Goal: Task Accomplishment & Management: Use online tool/utility

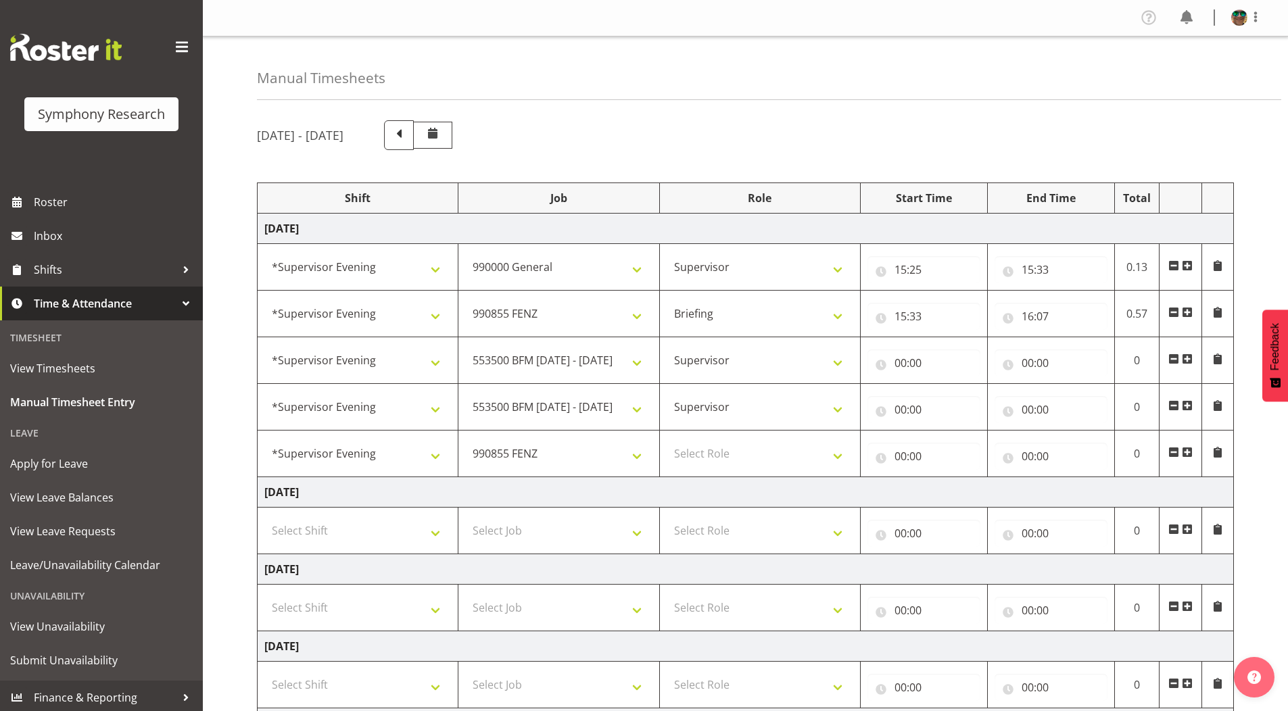
select select "4583"
select select "743"
select select "4583"
select select "9636"
select select "297"
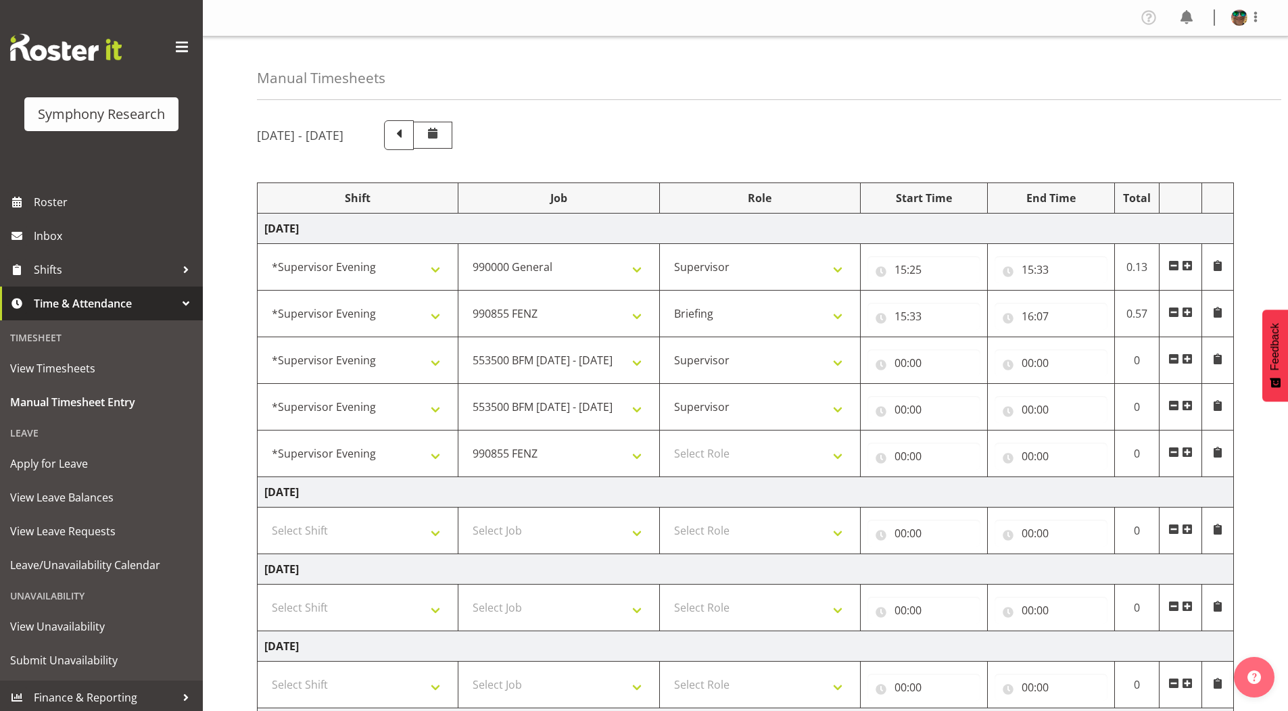
select select "4583"
select select "10242"
select select "4583"
select select "10242"
select select "4583"
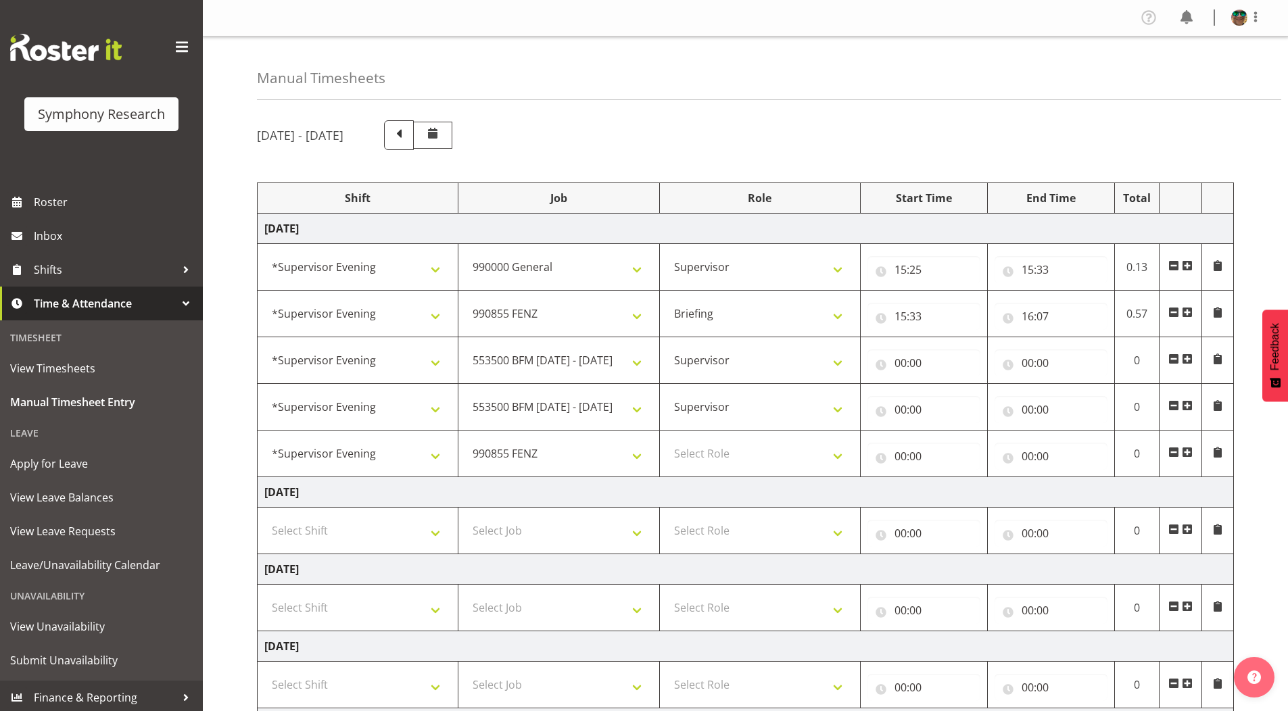
select select "9636"
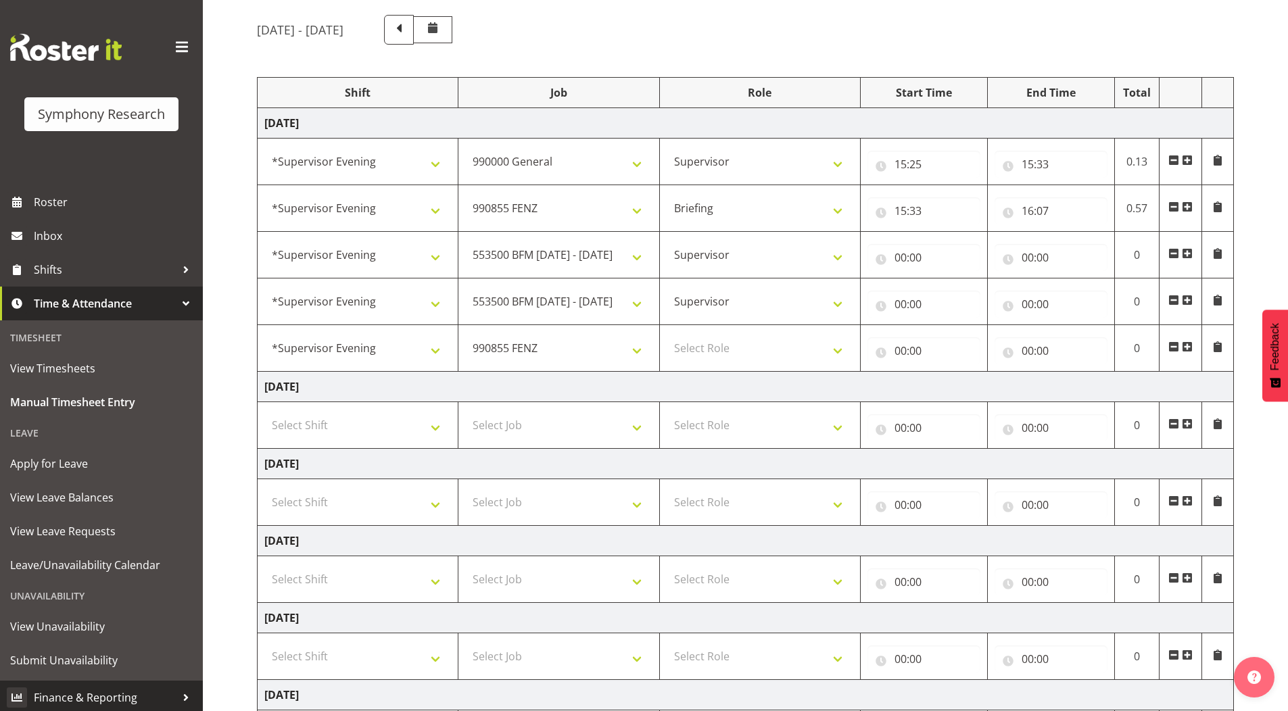
scroll to position [105, 0]
click at [705, 338] on select "Select Role Supervisor Briefing Interviewing" at bounding box center [760, 348] width 187 height 27
select select "45"
click at [667, 335] on select "Select Role Supervisor Briefing Interviewing" at bounding box center [760, 348] width 187 height 27
click at [1188, 346] on span at bounding box center [1187, 347] width 11 height 11
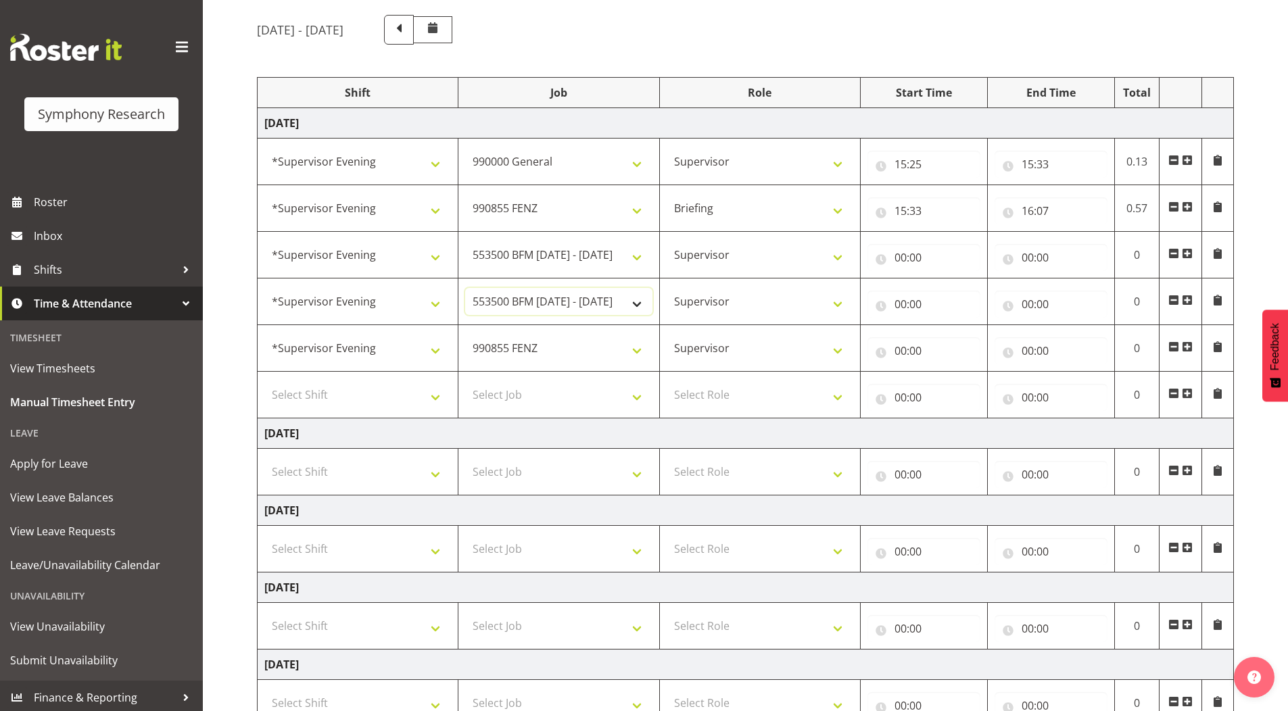
click at [527, 303] on select "550060 IF Admin 553492 World Poll [GEOGRAPHIC_DATA] Wave 2 2025 553500 BFM [DAT…" at bounding box center [558, 301] width 187 height 27
select select "9426"
click at [465, 288] on select "550060 IF Admin 553492 World Poll [GEOGRAPHIC_DATA] Wave 2 2025 553500 BFM [DAT…" at bounding box center [558, 301] width 187 height 27
click at [518, 348] on select "550060 IF Admin 553492 World Poll [GEOGRAPHIC_DATA] Wave 2 2025 553500 BFM [DAT…" at bounding box center [558, 348] width 187 height 27
select select "10242"
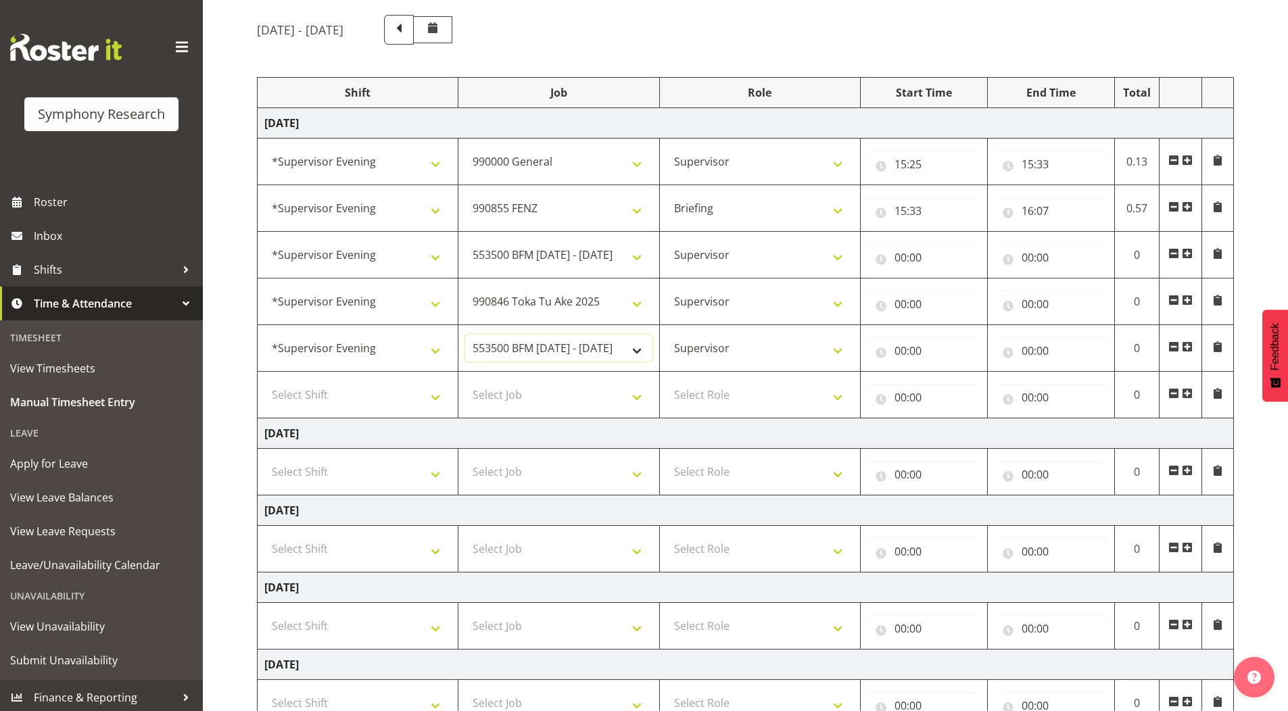
click at [465, 335] on select "550060 IF Admin 553492 World Poll [GEOGRAPHIC_DATA] Wave 2 2025 553500 BFM [DAT…" at bounding box center [558, 348] width 187 height 27
click at [1186, 392] on span at bounding box center [1187, 393] width 11 height 11
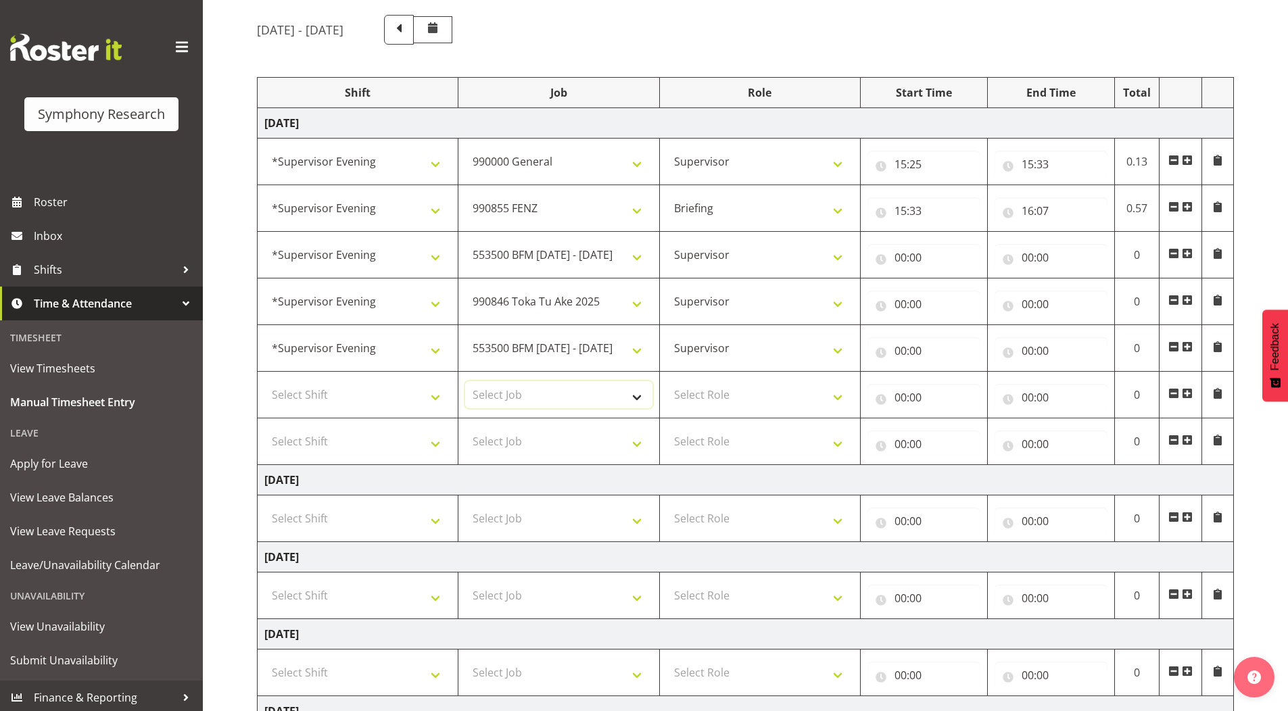
click at [511, 394] on select "Select Job 550060 IF Admin 553492 World Poll [GEOGRAPHIC_DATA] Wave 2 2025 5535…" at bounding box center [558, 394] width 187 height 27
select select "10458"
click at [465, 381] on select "Select Job 550060 IF Admin 553492 World Poll [GEOGRAPHIC_DATA] Wave 2 2025 5535…" at bounding box center [558, 394] width 187 height 27
drag, startPoint x: 505, startPoint y: 446, endPoint x: 517, endPoint y: 445, distance: 11.6
click at [505, 447] on select "Select Job 550060 IF Admin 553492 World Poll [GEOGRAPHIC_DATA] Wave 2 2025 5535…" at bounding box center [558, 441] width 187 height 27
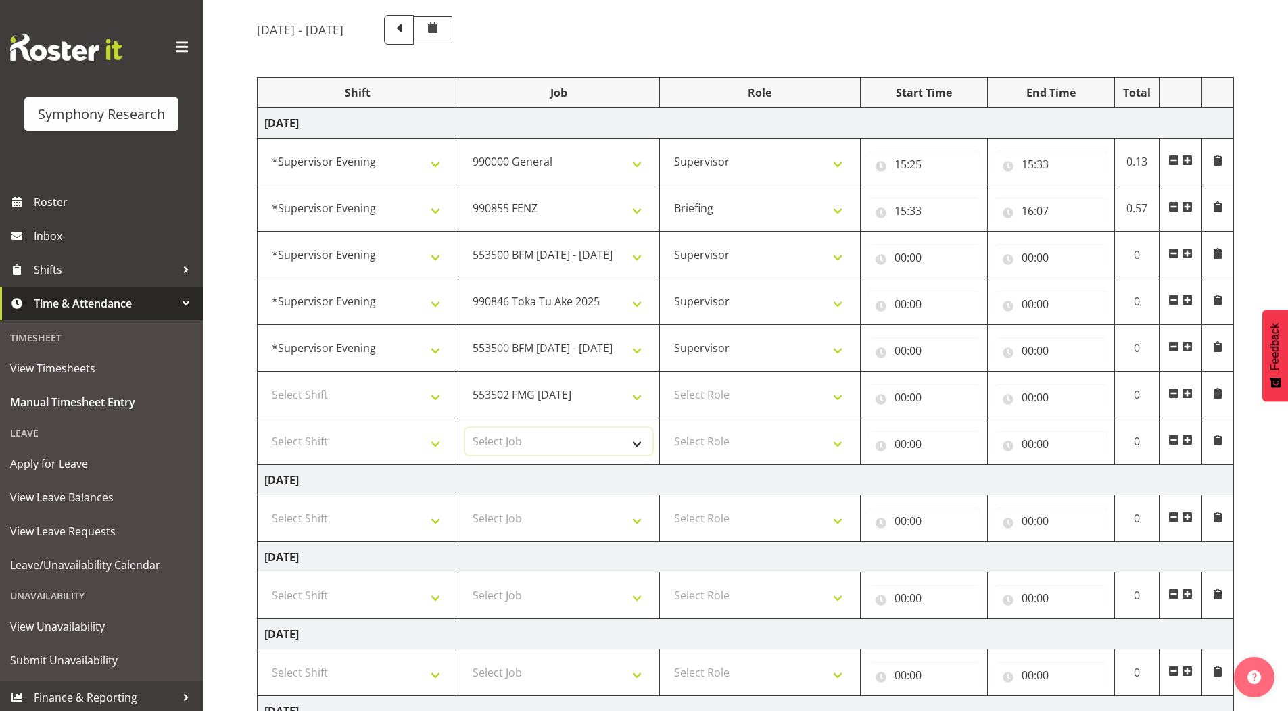
select select "10239"
click at [465, 428] on select "Select Job 550060 IF Admin 553492 World Poll [GEOGRAPHIC_DATA] Wave 2 2025 5535…" at bounding box center [558, 441] width 187 height 27
click at [333, 393] on select "Select Shift !!Weekend Residential (Roster IT Shift Label) *Business 9/10am ~ 4…" at bounding box center [357, 394] width 187 height 27
select select "4583"
click at [264, 381] on select "Select Shift !!Weekend Residential (Roster IT Shift Label) *Business 9/10am ~ 4…" at bounding box center [357, 394] width 187 height 27
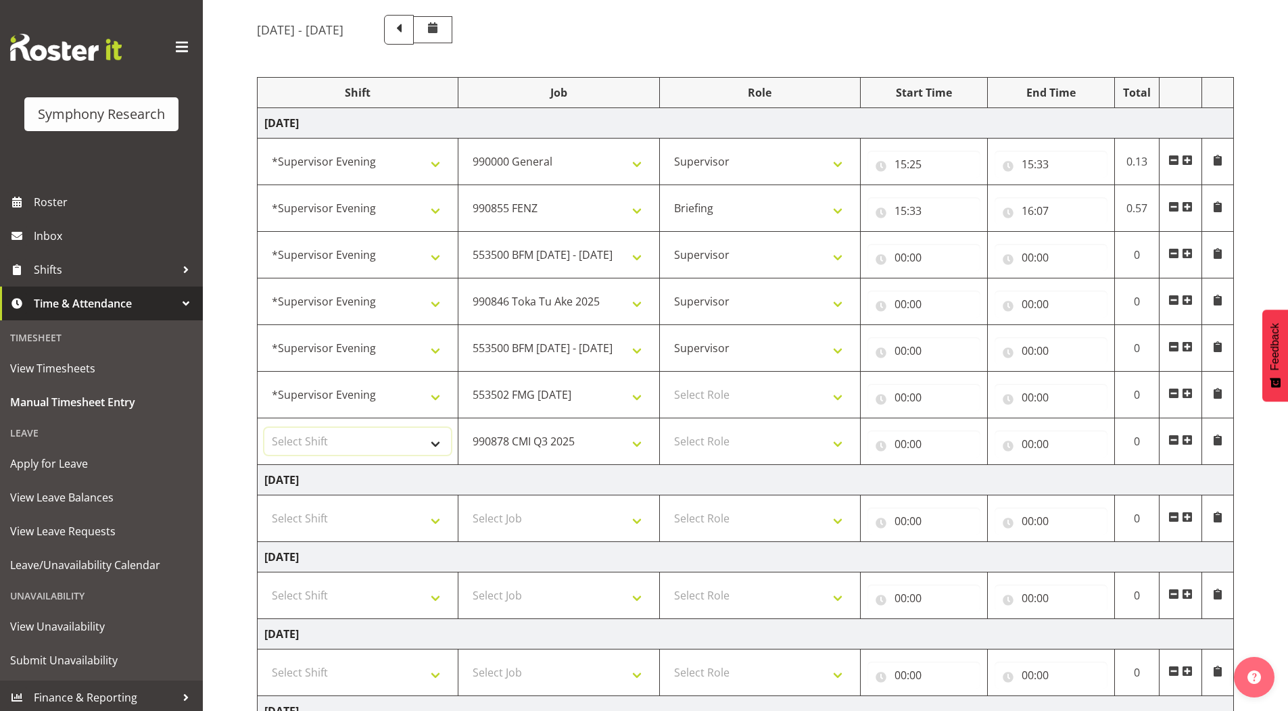
click at [314, 432] on select "Select Shift !!Weekend Residential (Roster IT Shift Label) *Business 9/10am ~ 4…" at bounding box center [357, 441] width 187 height 27
select select "4583"
click at [264, 428] on select "Select Shift !!Weekend Residential (Roster IT Shift Label) *Business 9/10am ~ 4…" at bounding box center [357, 441] width 187 height 27
drag, startPoint x: 693, startPoint y: 391, endPoint x: 693, endPoint y: 406, distance: 14.9
click at [693, 391] on select "Select Role Supervisor Briefing Interviewing" at bounding box center [760, 394] width 187 height 27
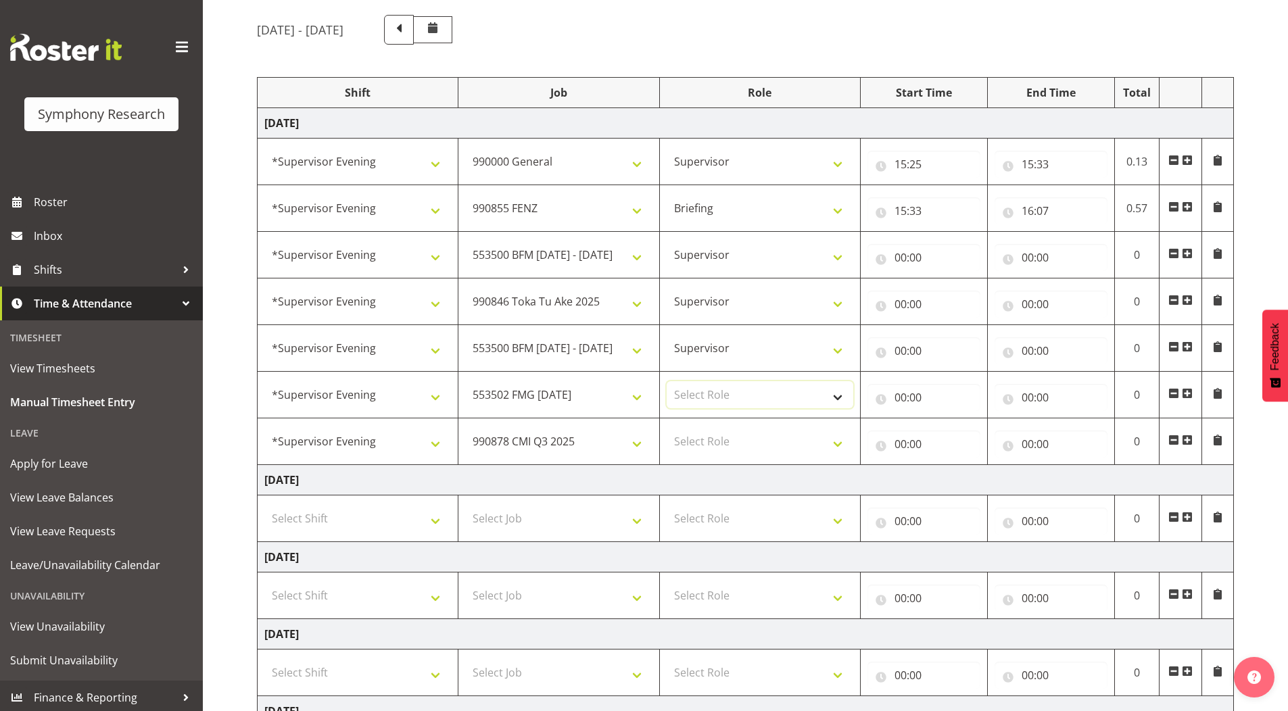
select select "45"
click at [667, 381] on select "Select Role Supervisor Briefing Interviewing" at bounding box center [760, 394] width 187 height 27
drag, startPoint x: 695, startPoint y: 444, endPoint x: 697, endPoint y: 454, distance: 10.3
click at [695, 444] on select "Select Role Supervisor Briefing Interviewing" at bounding box center [760, 441] width 187 height 27
select select "45"
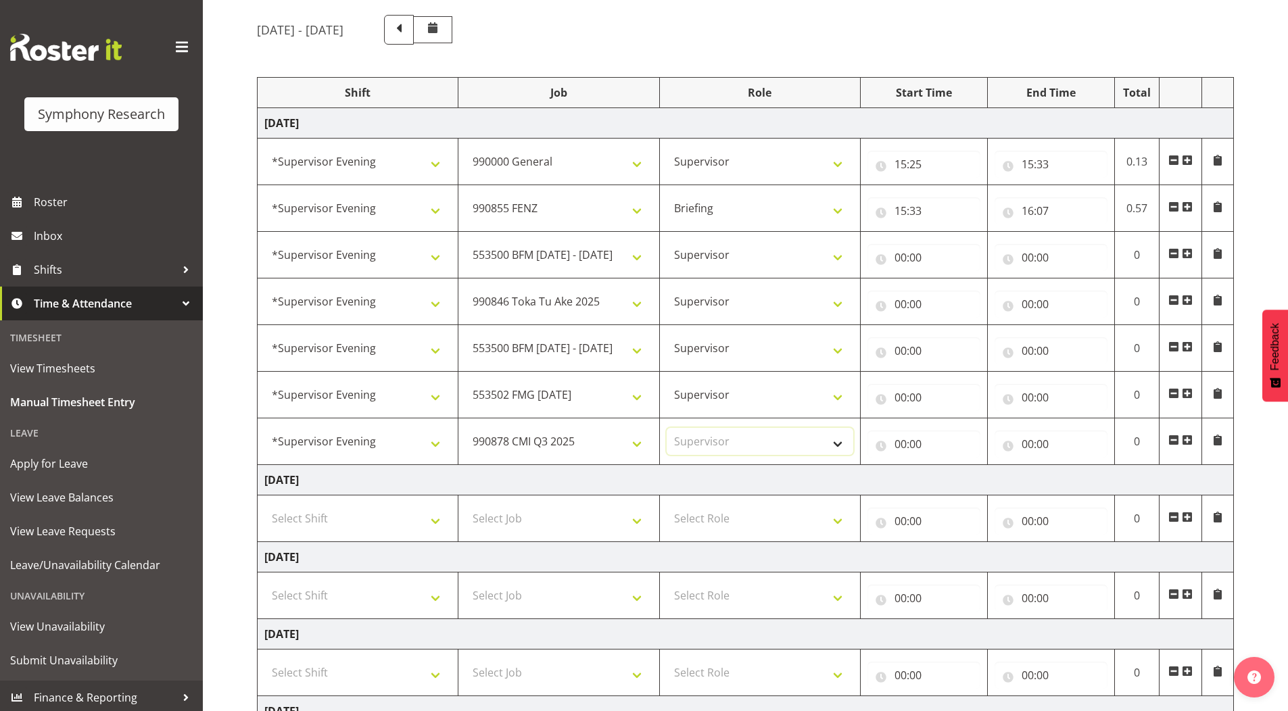
click at [667, 428] on select "Select Role Supervisor Briefing Interviewing" at bounding box center [760, 441] width 187 height 27
click at [899, 259] on input "00:00" at bounding box center [924, 257] width 113 height 27
drag, startPoint x: 958, startPoint y: 294, endPoint x: 949, endPoint y: 287, distance: 10.6
click at [958, 294] on select "00 01 02 03 04 05 06 07 08 09 10 11 12 13 14 15 16 17 18 19 20 21 22 23" at bounding box center [960, 292] width 30 height 27
select select "16"
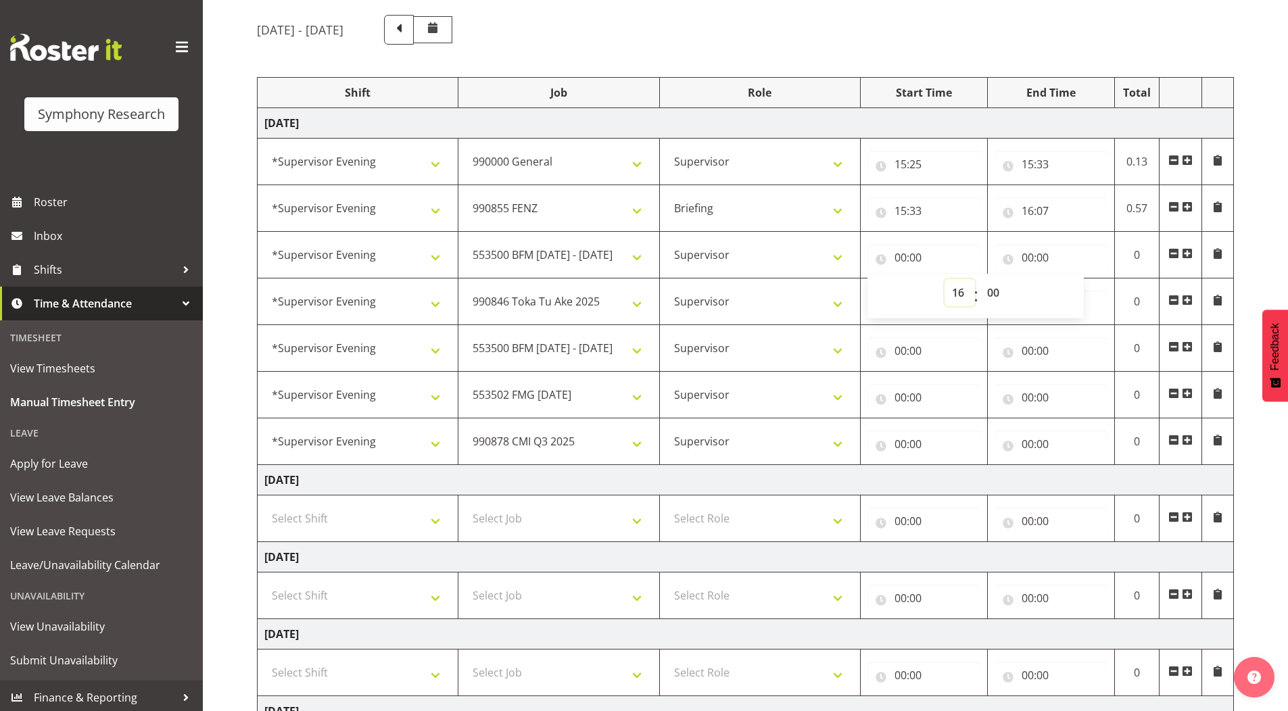
click at [945, 279] on select "00 01 02 03 04 05 06 07 08 09 10 11 12 13 14 15 16 17 18 19 20 21 22 23" at bounding box center [960, 292] width 30 height 27
type input "16:00"
drag, startPoint x: 996, startPoint y: 291, endPoint x: 996, endPoint y: 303, distance: 11.5
click at [996, 291] on select "00 01 02 03 04 05 06 07 08 09 10 11 12 13 14 15 16 17 18 19 20 21 22 23 24 25 2…" at bounding box center [995, 292] width 30 height 27
select select "7"
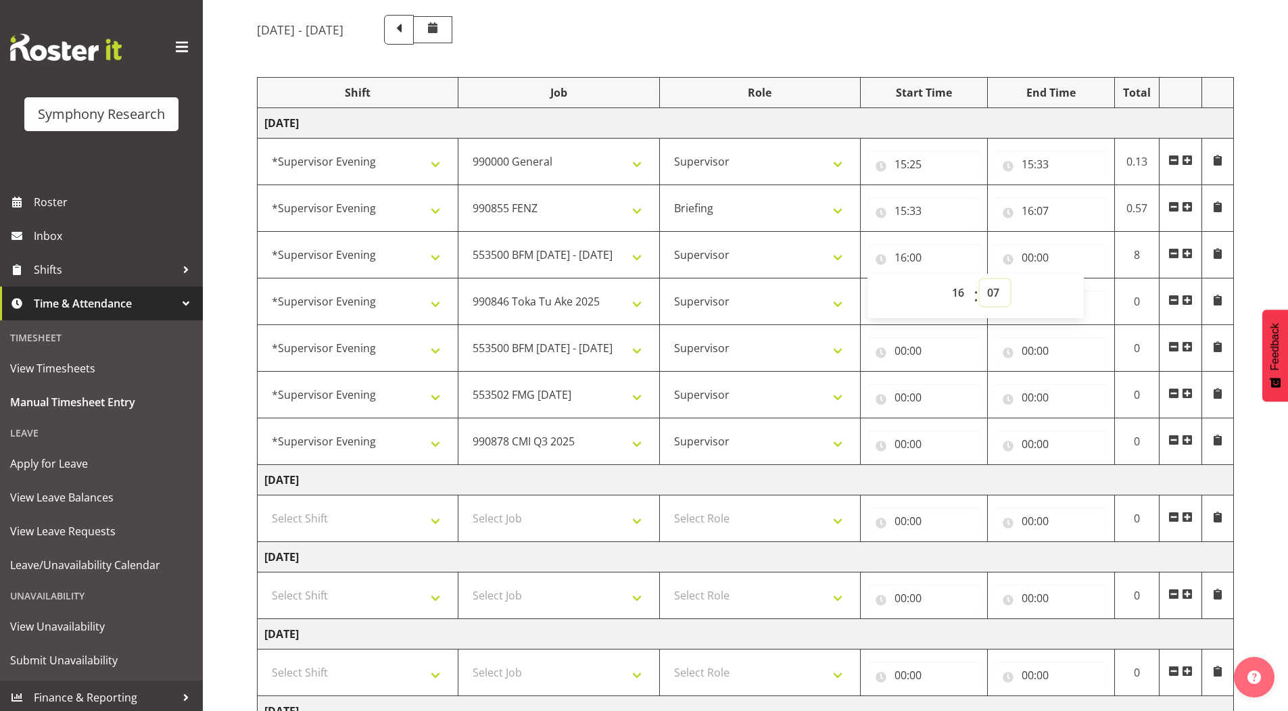
click at [980, 279] on select "00 01 02 03 04 05 06 07 08 09 10 11 12 13 14 15 16 17 18 19 20 21 22 23 24 25 2…" at bounding box center [995, 292] width 30 height 27
type input "16:07"
click at [1259, 151] on div "[DATE] - [DATE] Shift Job Role Start Time End Time Total [DATE] !!Weekend Resid…" at bounding box center [772, 504] width 1031 height 999
click at [1027, 260] on input "00:00" at bounding box center [1051, 257] width 113 height 27
click at [1081, 289] on select "00 01 02 03 04 05 06 07 08 09 10 11 12 13 14 15 16 17 18 19 20 21 22 23" at bounding box center [1087, 292] width 30 height 27
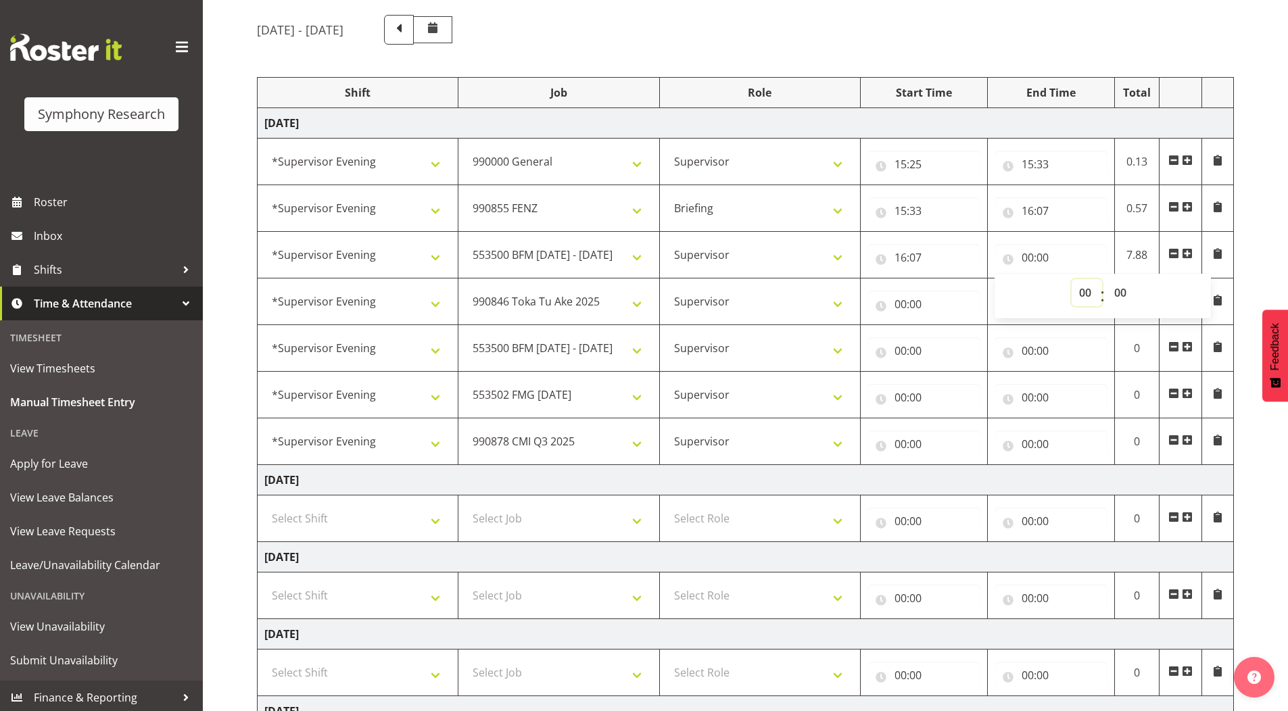
select select "16"
click at [1072, 279] on select "00 01 02 03 04 05 06 07 08 09 10 11 12 13 14 15 16 17 18 19 20 21 22 23" at bounding box center [1087, 292] width 30 height 27
type input "16:00"
click at [1117, 290] on select "00 01 02 03 04 05 06 07 08 09 10 11 12 13 14 15 16 17 18 19 20 21 22 23 24 25 2…" at bounding box center [1122, 292] width 30 height 27
select select "12"
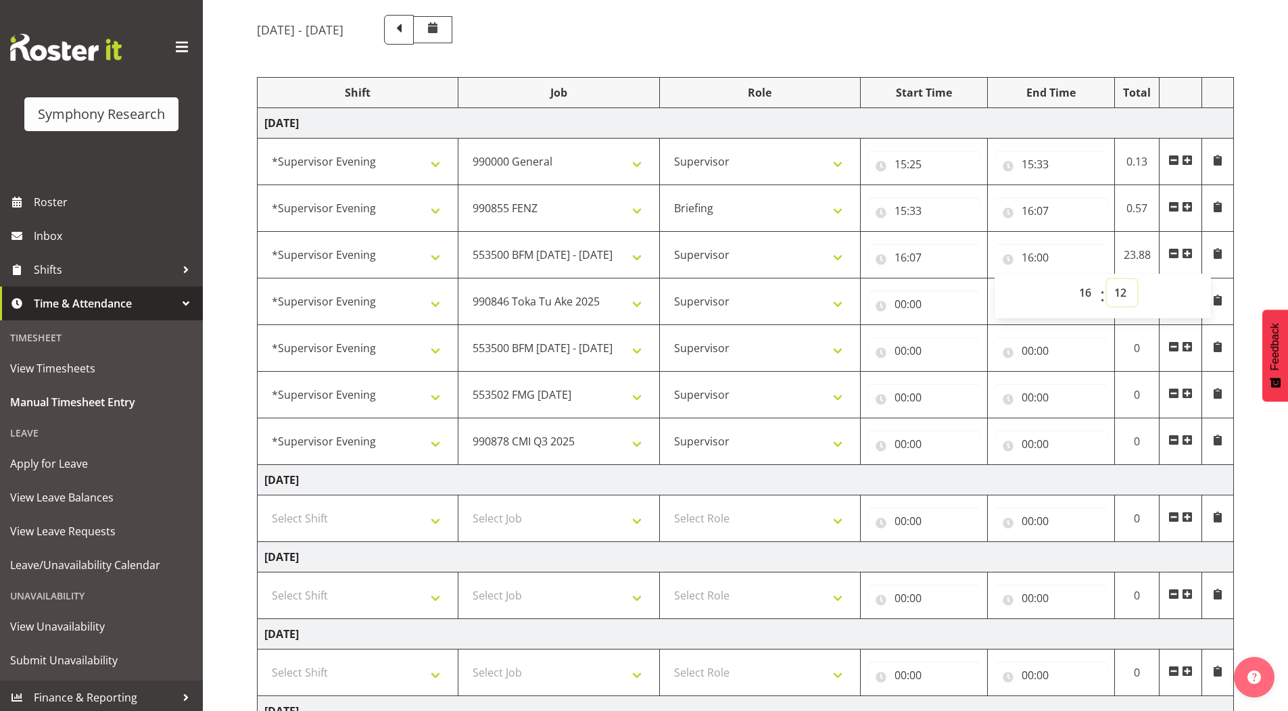
click at [1107, 279] on select "00 01 02 03 04 05 06 07 08 09 10 11 12 13 14 15 16 17 18 19 20 21 22 23 24 25 2…" at bounding box center [1122, 292] width 30 height 27
type input "16:12"
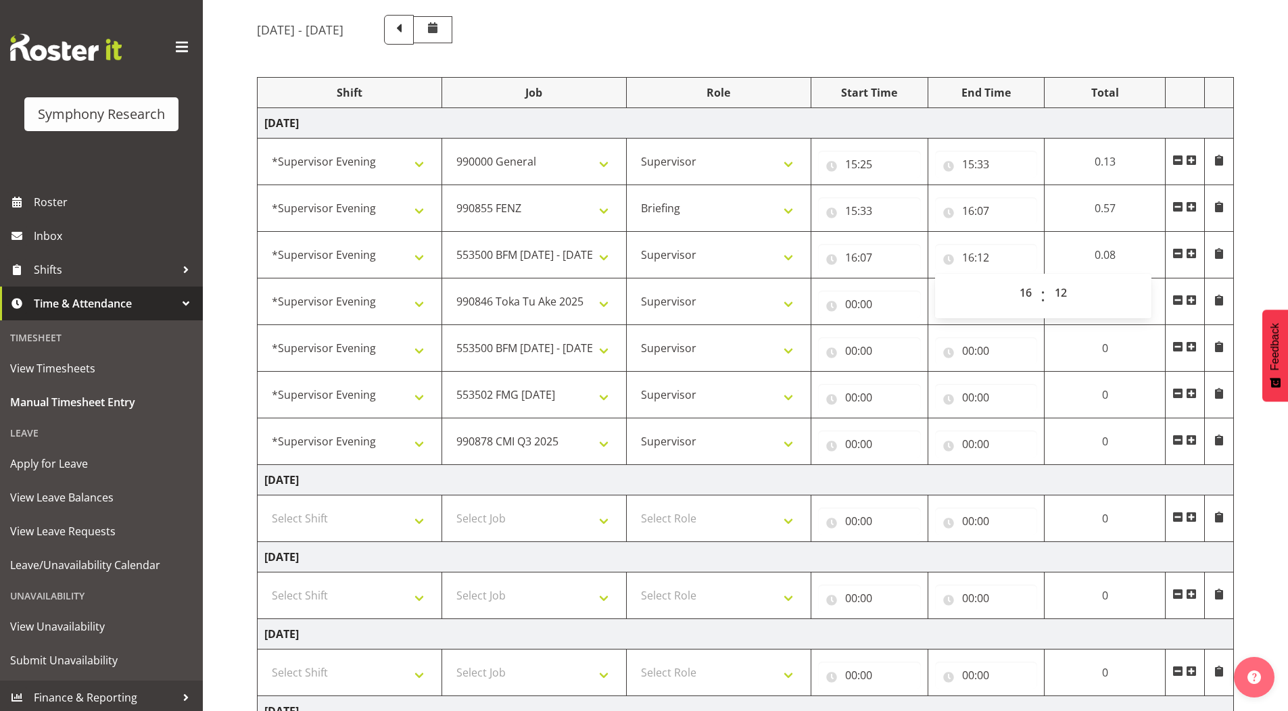
click at [1249, 264] on div "[DATE] - [DATE] Shift Job Role Start Time End Time Total [DATE] !!Weekend Resid…" at bounding box center [772, 504] width 1031 height 999
click at [848, 305] on input "00:00" at bounding box center [869, 304] width 103 height 27
click at [906, 338] on select "00 01 02 03 04 05 06 07 08 09 10 11 12 13 14 15 16 17 18 19 20 21 22 23" at bounding box center [910, 339] width 30 height 27
select select "16"
click at [926, 326] on select "00 01 02 03 04 05 06 07 08 09 10 11 12 13 14 15 16 17 18 19 20 21 22 23" at bounding box center [910, 339] width 30 height 27
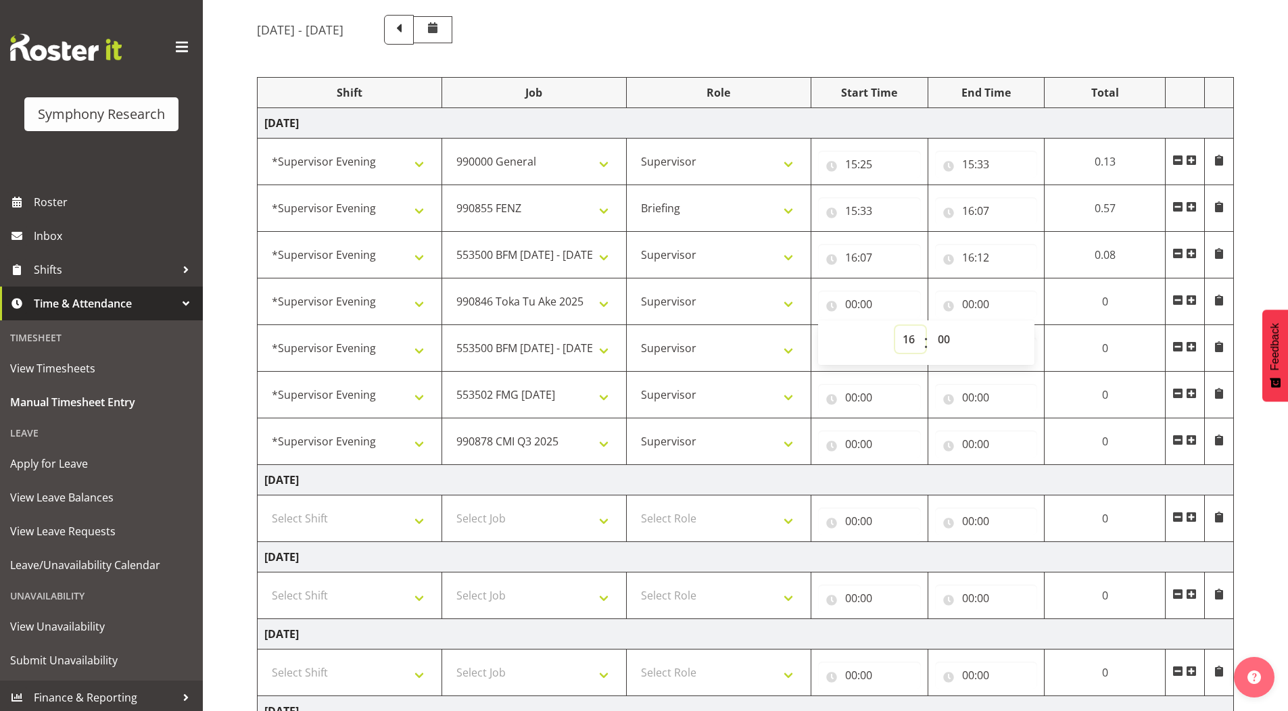
type input "16:00"
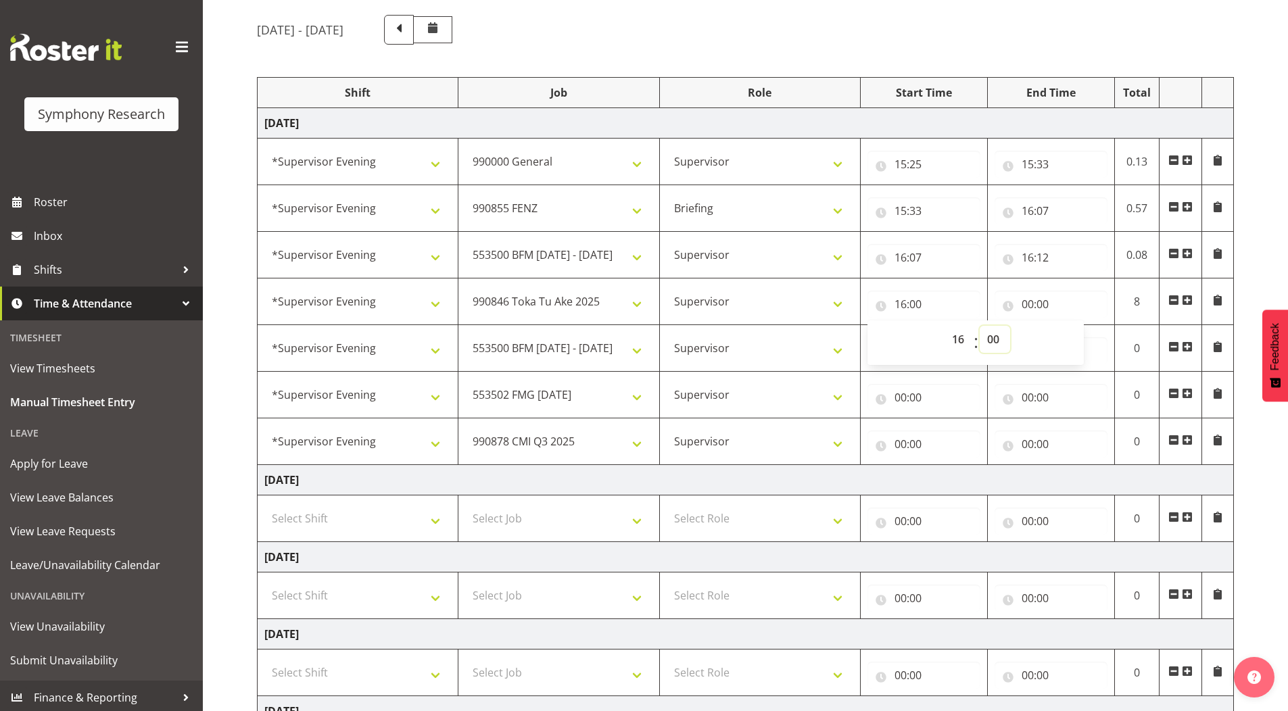
click at [991, 341] on select "00 01 02 03 04 05 06 07 08 09 10 11 12 13 14 15 16 17 18 19 20 21 22 23 24 25 2…" at bounding box center [995, 339] width 30 height 27
select select "12"
click at [980, 326] on select "00 01 02 03 04 05 06 07 08 09 10 11 12 13 14 15 16 17 18 19 20 21 22 23 24 25 2…" at bounding box center [995, 339] width 30 height 27
type input "16:12"
click at [1023, 304] on input "00:00" at bounding box center [1051, 304] width 113 height 27
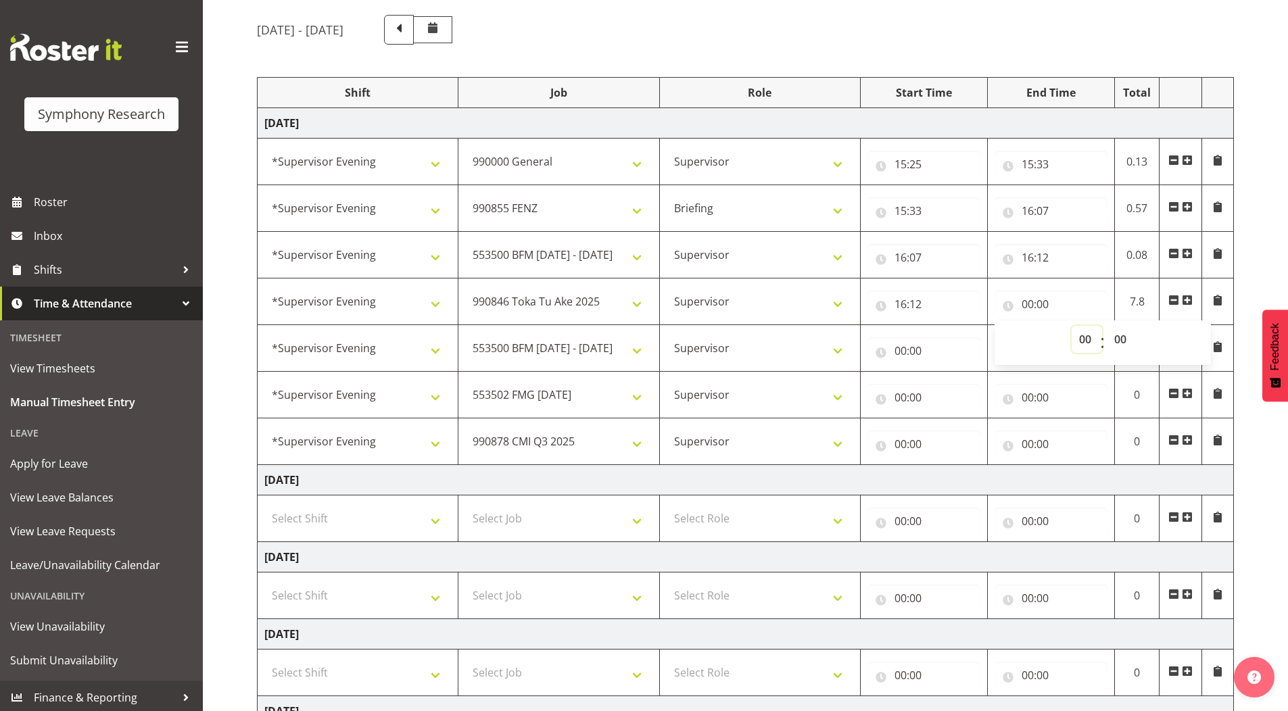
click at [1083, 342] on select "00 01 02 03 04 05 06 07 08 09 10 11 12 13 14 15 16 17 18 19 20 21 22 23" at bounding box center [1087, 339] width 30 height 27
select select "16"
click at [1072, 326] on select "00 01 02 03 04 05 06 07 08 09 10 11 12 13 14 15 16 17 18 19 20 21 22 23" at bounding box center [1087, 339] width 30 height 27
type input "16:00"
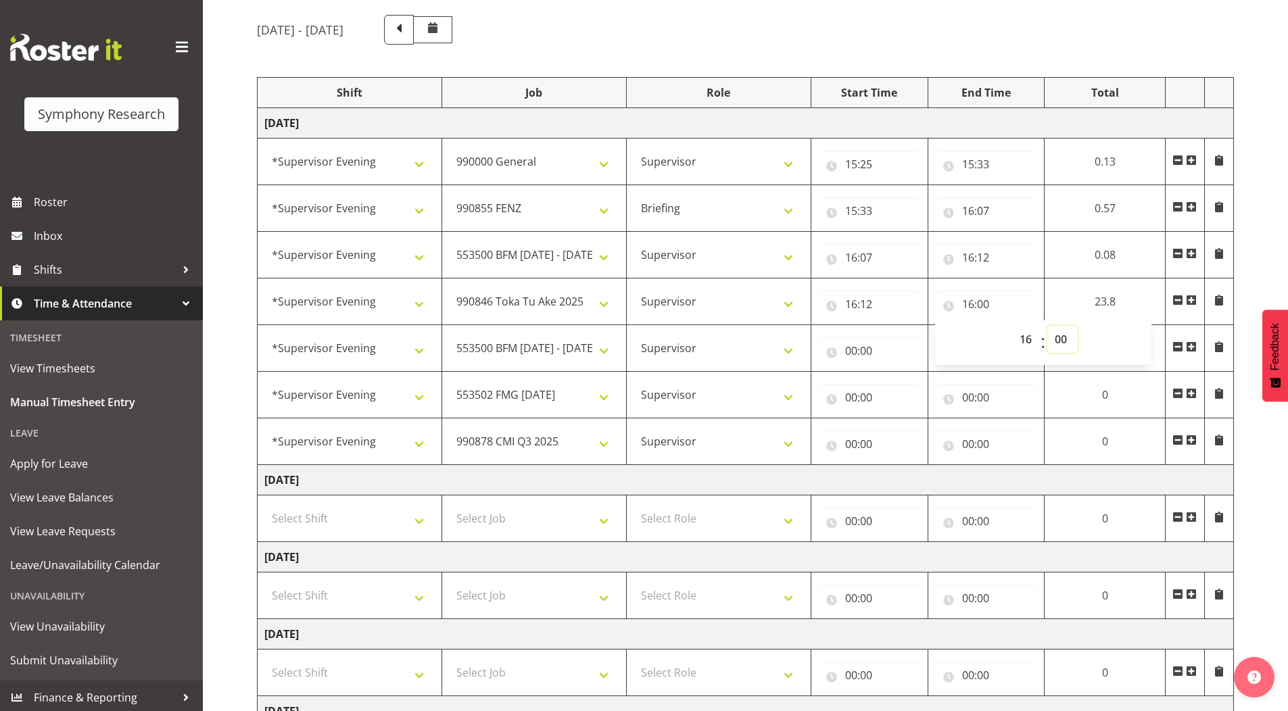
click at [1062, 339] on select "00 01 02 03 04 05 06 07 08 09 10 11 12 13 14 15 16 17 18 19 20 21 22 23 24 25 2…" at bounding box center [1063, 339] width 30 height 27
select select "17"
click at [1048, 326] on select "00 01 02 03 04 05 06 07 08 09 10 11 12 13 14 15 16 17 18 19 20 21 22 23 24 25 2…" at bounding box center [1063, 339] width 30 height 27
type input "16:17"
click at [844, 351] on input "00:00" at bounding box center [869, 350] width 103 height 27
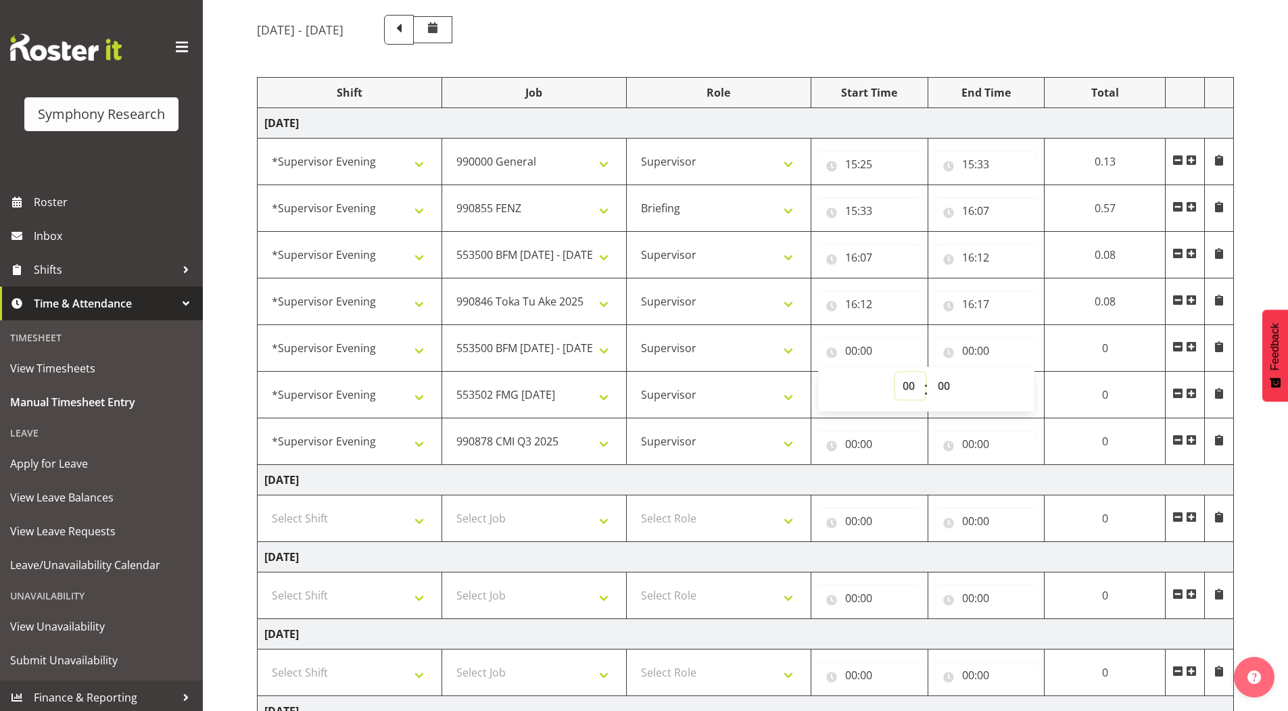
click at [904, 385] on select "00 01 02 03 04 05 06 07 08 09 10 11 12 13 14 15 16 17 18 19 20 21 22 23" at bounding box center [910, 386] width 30 height 27
select select "16"
click at [926, 373] on select "00 01 02 03 04 05 06 07 08 09 10 11 12 13 14 15 16 17 18 19 20 21 22 23" at bounding box center [910, 386] width 30 height 27
type input "16:00"
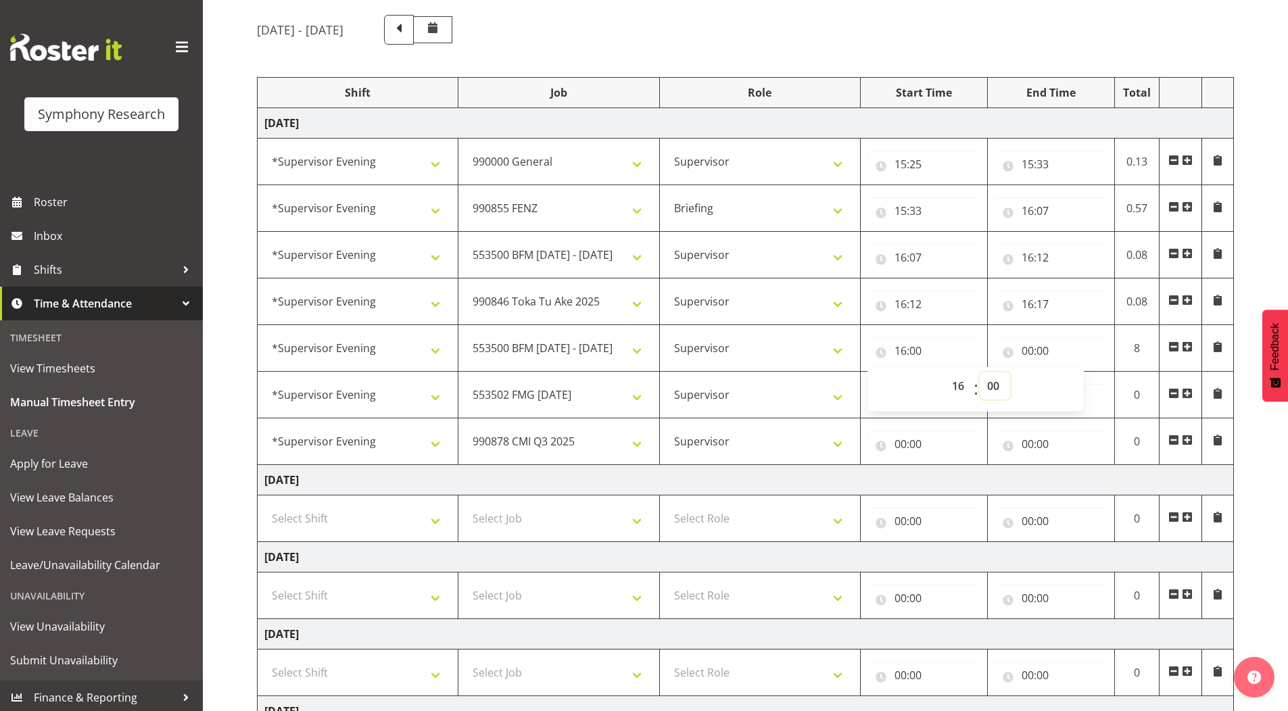
click at [995, 388] on select "00 01 02 03 04 05 06 07 08 09 10 11 12 13 14 15 16 17 18 19 20 21 22 23 24 25 2…" at bounding box center [995, 386] width 30 height 27
select select "17"
click at [980, 373] on select "00 01 02 03 04 05 06 07 08 09 10 11 12 13 14 15 16 17 18 19 20 21 22 23 24 25 2…" at bounding box center [995, 386] width 30 height 27
type input "16:17"
drag, startPoint x: 1268, startPoint y: 228, endPoint x: 1259, endPoint y: 229, distance: 8.8
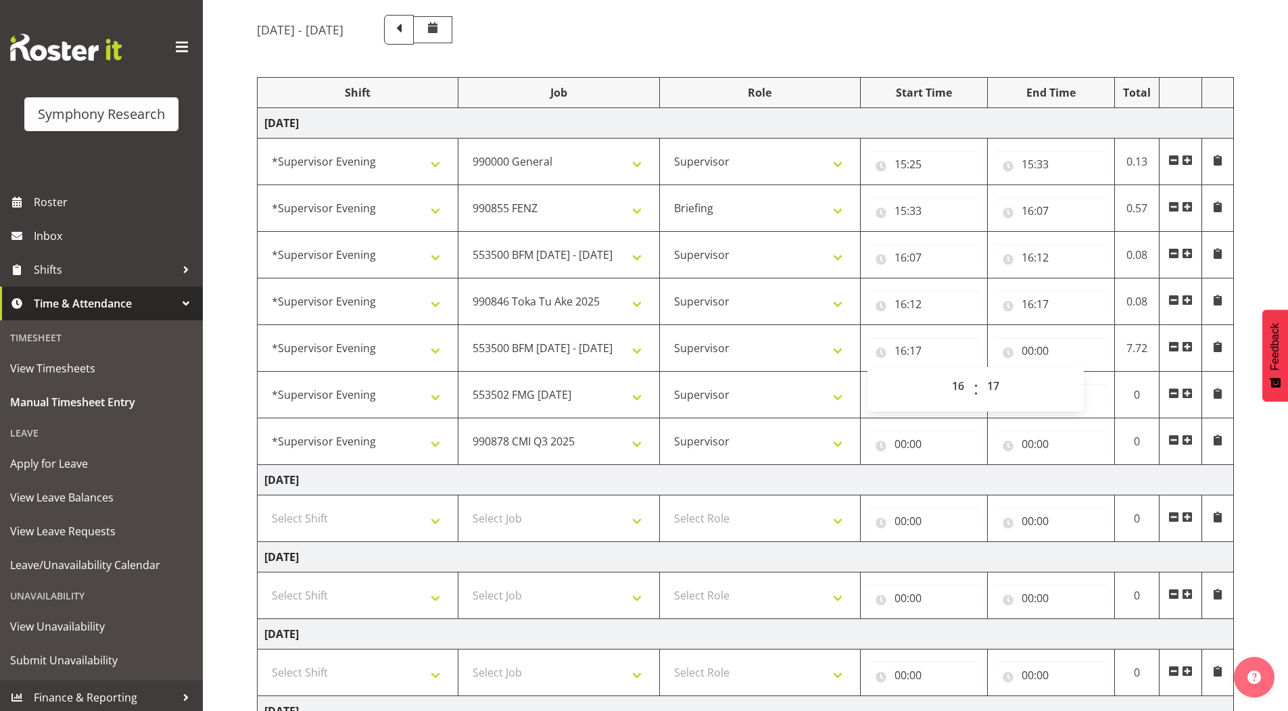
click at [1265, 228] on div "[DATE] - [DATE] Shift Job Role Start Time End Time Total [DATE] !!Weekend Resid…" at bounding box center [772, 504] width 1031 height 999
click at [1030, 351] on input "00:00" at bounding box center [1051, 350] width 113 height 27
click at [1085, 386] on select "00 01 02 03 04 05 06 07 08 09 10 11 12 13 14 15 16 17 18 19 20 21 22 23" at bounding box center [1087, 386] width 30 height 27
select select "16"
click at [1072, 373] on select "00 01 02 03 04 05 06 07 08 09 10 11 12 13 14 15 16 17 18 19 20 21 22 23" at bounding box center [1087, 386] width 30 height 27
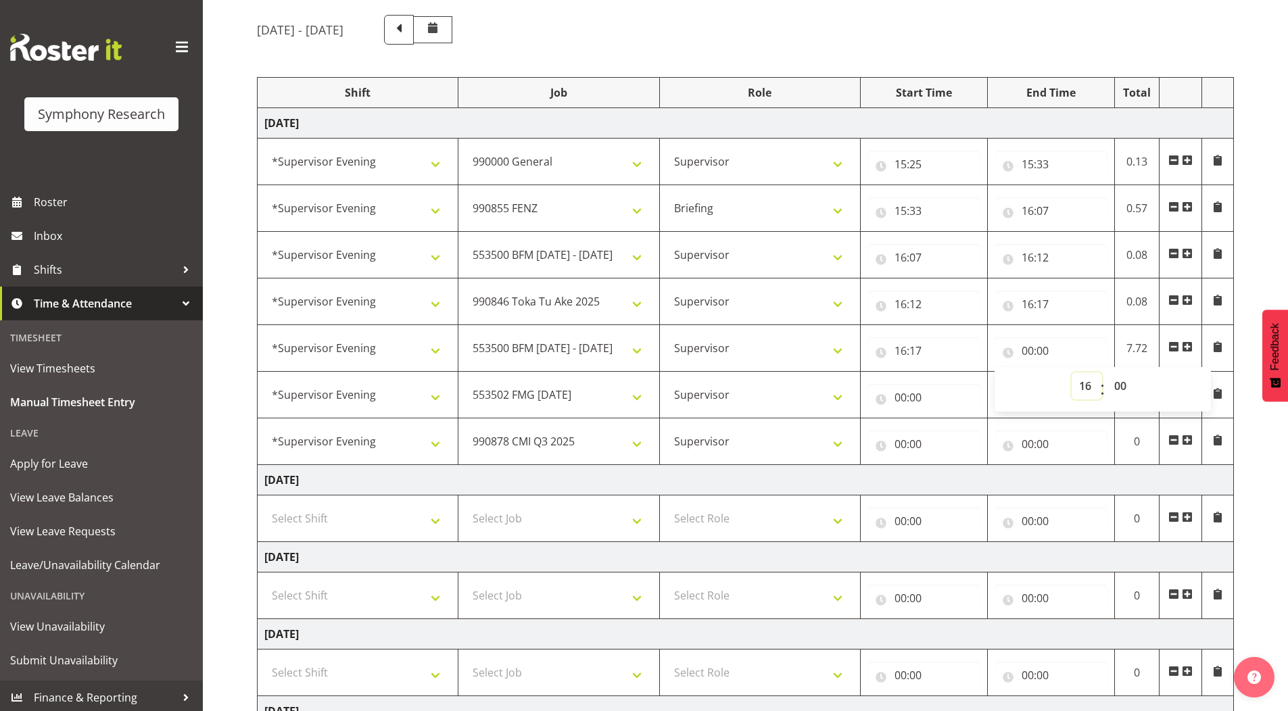
type input "16:00"
click at [1117, 378] on select "00 01 02 03 04 05 06 07 08 09 10 11 12 13 14 15 16 17 18 19 20 21 22 23 24 25 2…" at bounding box center [1122, 386] width 30 height 27
select select "22"
click at [1107, 373] on select "00 01 02 03 04 05 06 07 08 09 10 11 12 13 14 15 16 17 18 19 20 21 22 23 24 25 2…" at bounding box center [1122, 386] width 30 height 27
type input "16:22"
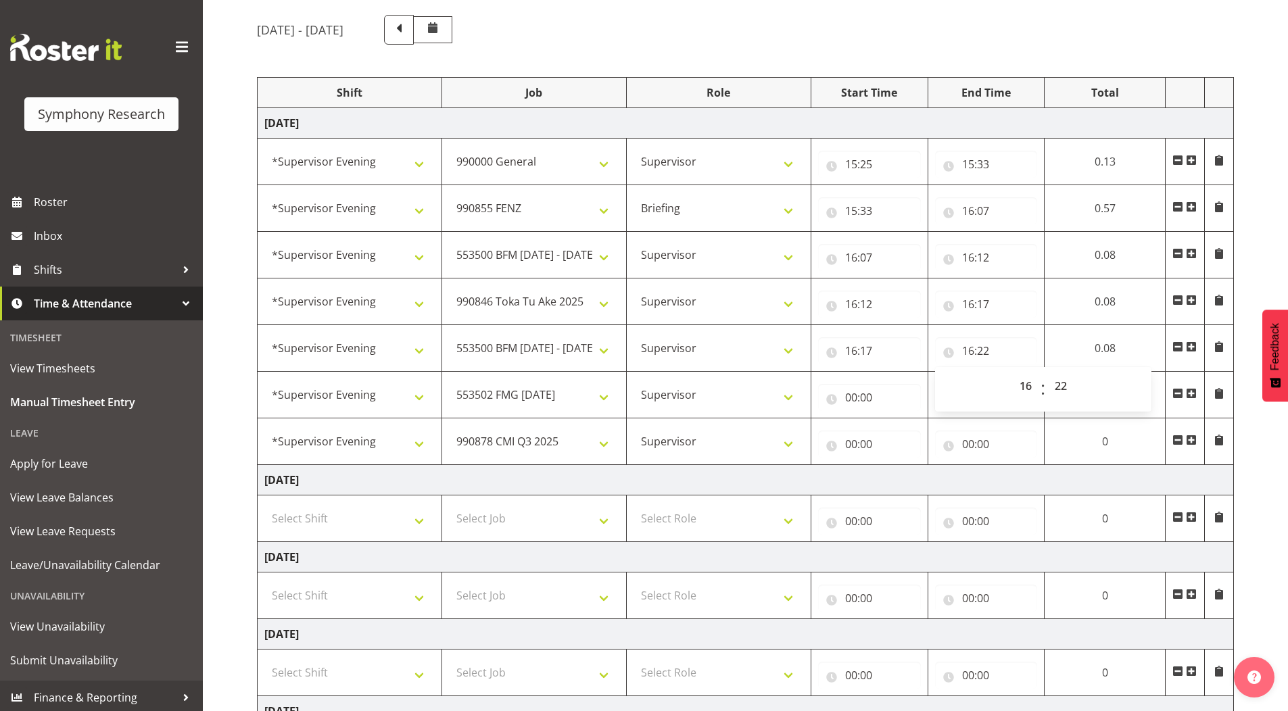
click at [1263, 268] on div "[DATE] - [DATE] Shift Job Role Start Time End Time Total [DATE] !!Weekend Resid…" at bounding box center [772, 504] width 1031 height 999
click at [848, 400] on input "00:00" at bounding box center [869, 397] width 103 height 27
click at [900, 432] on select "00 01 02 03 04 05 06 07 08 09 10 11 12 13 14 15 16 17 18 19 20 21 22 23" at bounding box center [910, 432] width 30 height 27
select select "16"
click at [926, 419] on select "00 01 02 03 04 05 06 07 08 09 10 11 12 13 14 15 16 17 18 19 20 21 22 23" at bounding box center [910, 432] width 30 height 27
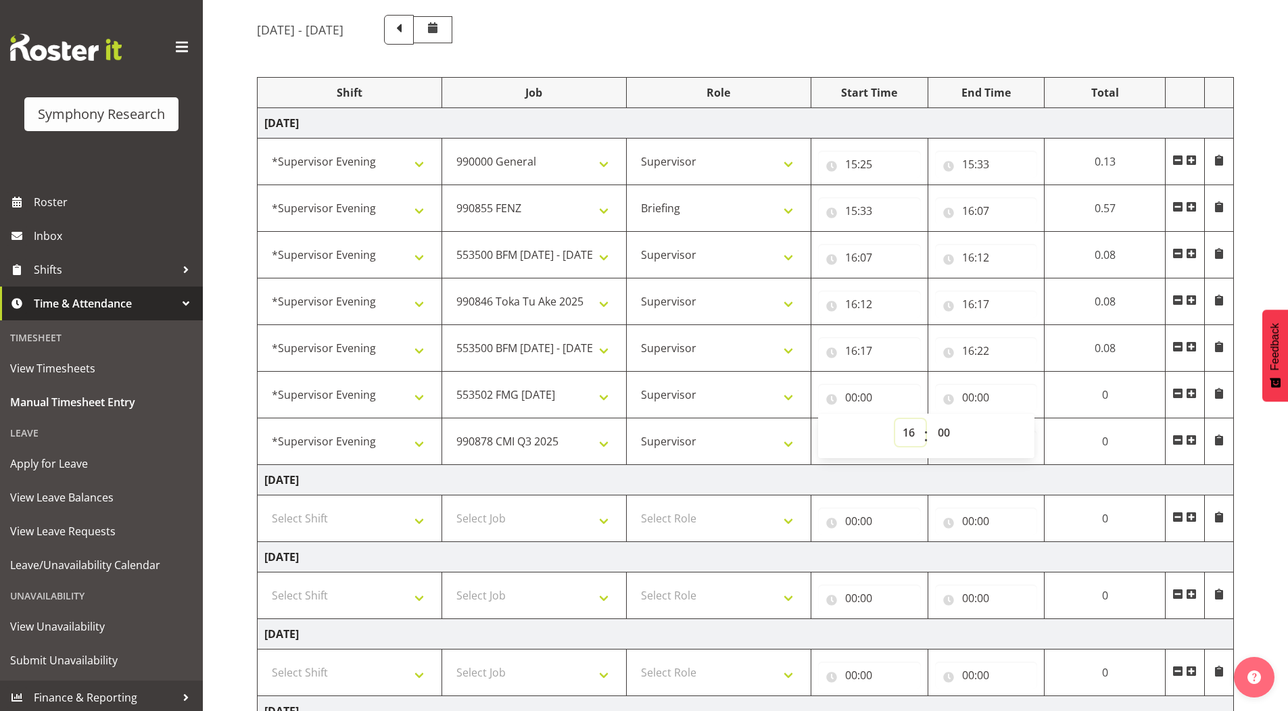
type input "16:00"
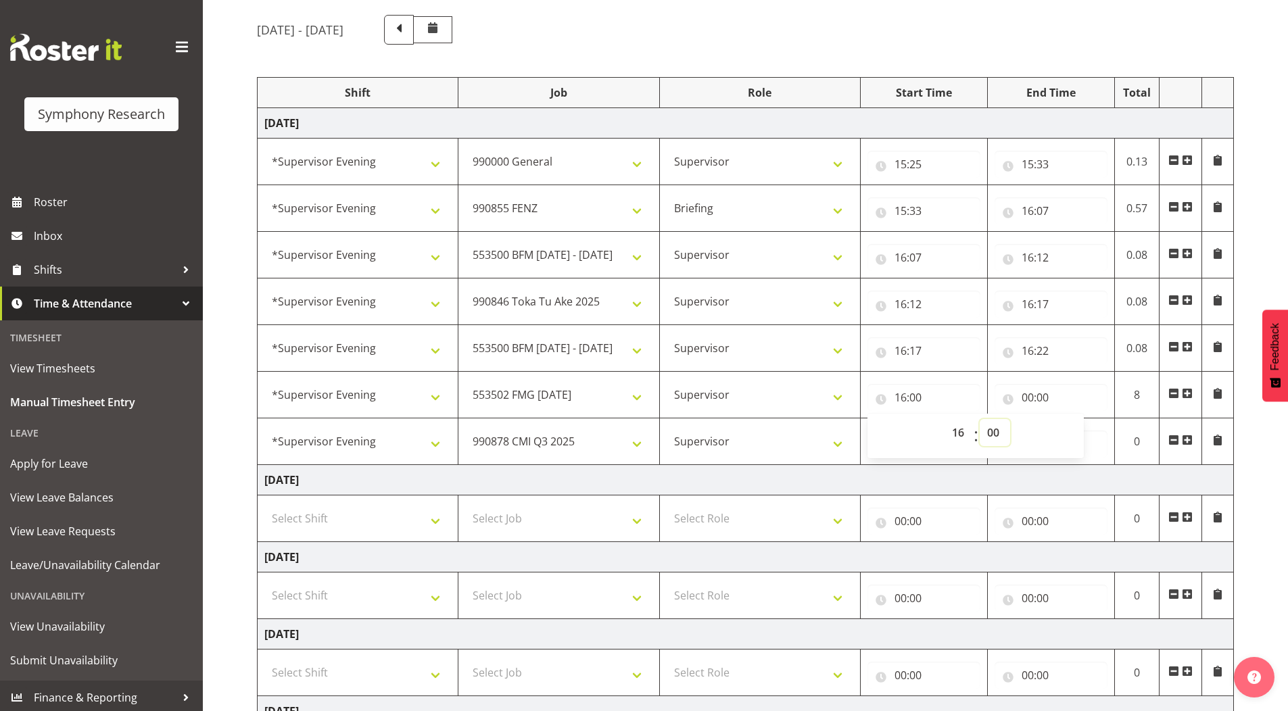
click at [991, 433] on select "00 01 02 03 04 05 06 07 08 09 10 11 12 13 14 15 16 17 18 19 20 21 22 23 24 25 2…" at bounding box center [995, 432] width 30 height 27
select select "22"
click at [980, 419] on select "00 01 02 03 04 05 06 07 08 09 10 11 12 13 14 15 16 17 18 19 20 21 22 23 24 25 2…" at bounding box center [995, 432] width 30 height 27
type input "16:22"
click at [1027, 401] on input "00:00" at bounding box center [1051, 397] width 113 height 27
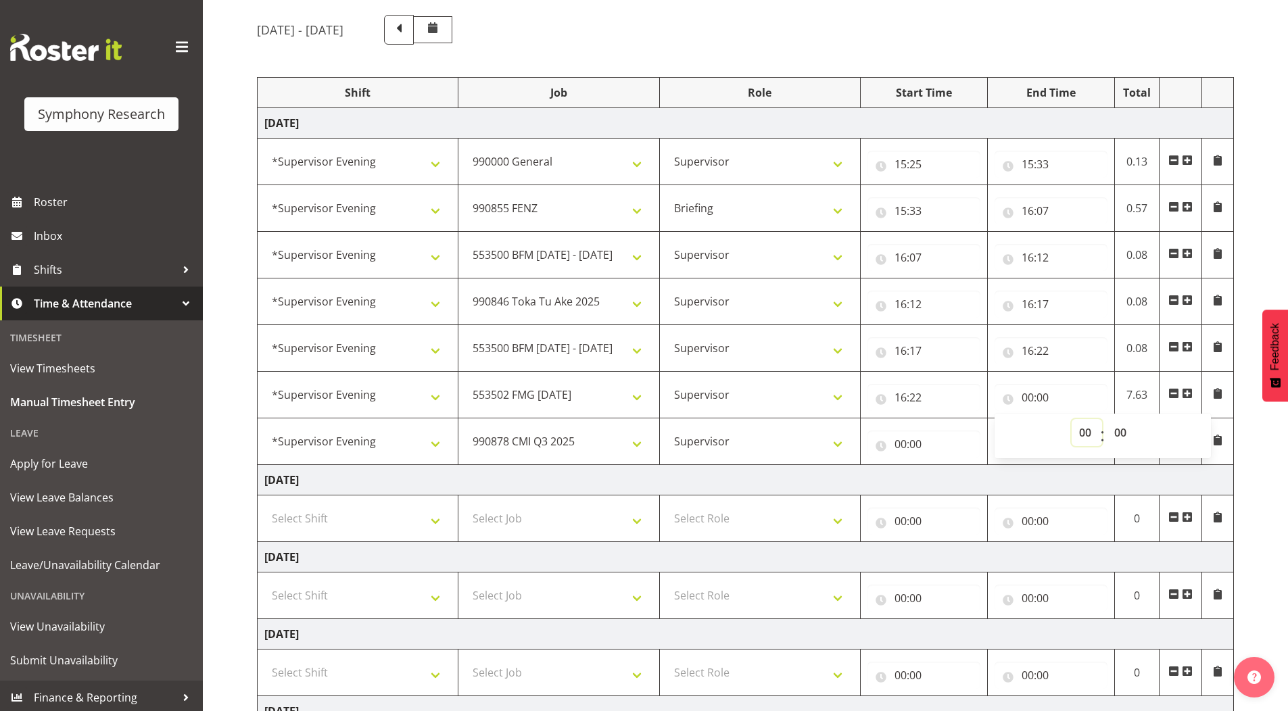
click at [1087, 436] on select "00 01 02 03 04 05 06 07 08 09 10 11 12 13 14 15 16 17 18 19 20 21 22 23" at bounding box center [1087, 432] width 30 height 27
select select "17"
click at [1072, 419] on select "00 01 02 03 04 05 06 07 08 09 10 11 12 13 14 15 16 17 18 19 20 21 22 23" at bounding box center [1087, 432] width 30 height 27
type input "17:00"
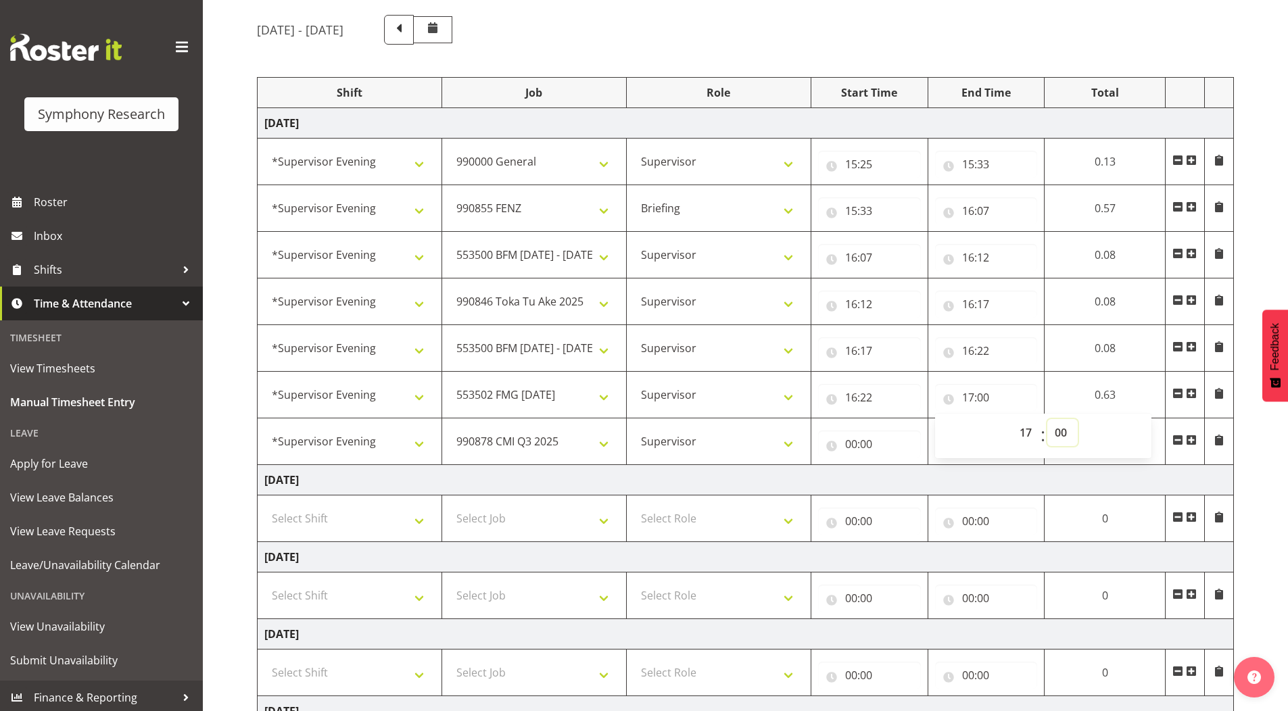
drag, startPoint x: 1054, startPoint y: 432, endPoint x: 1048, endPoint y: 422, distance: 11.8
click at [1054, 431] on select "00 01 02 03 04 05 06 07 08 09 10 11 12 13 14 15 16 17 18 19 20 21 22 23 24 25 2…" at bounding box center [1063, 432] width 30 height 27
select select "22"
click at [1078, 419] on select "00 01 02 03 04 05 06 07 08 09 10 11 12 13 14 15 16 17 18 19 20 21 22 23 24 25 2…" at bounding box center [1063, 432] width 30 height 27
type input "17:22"
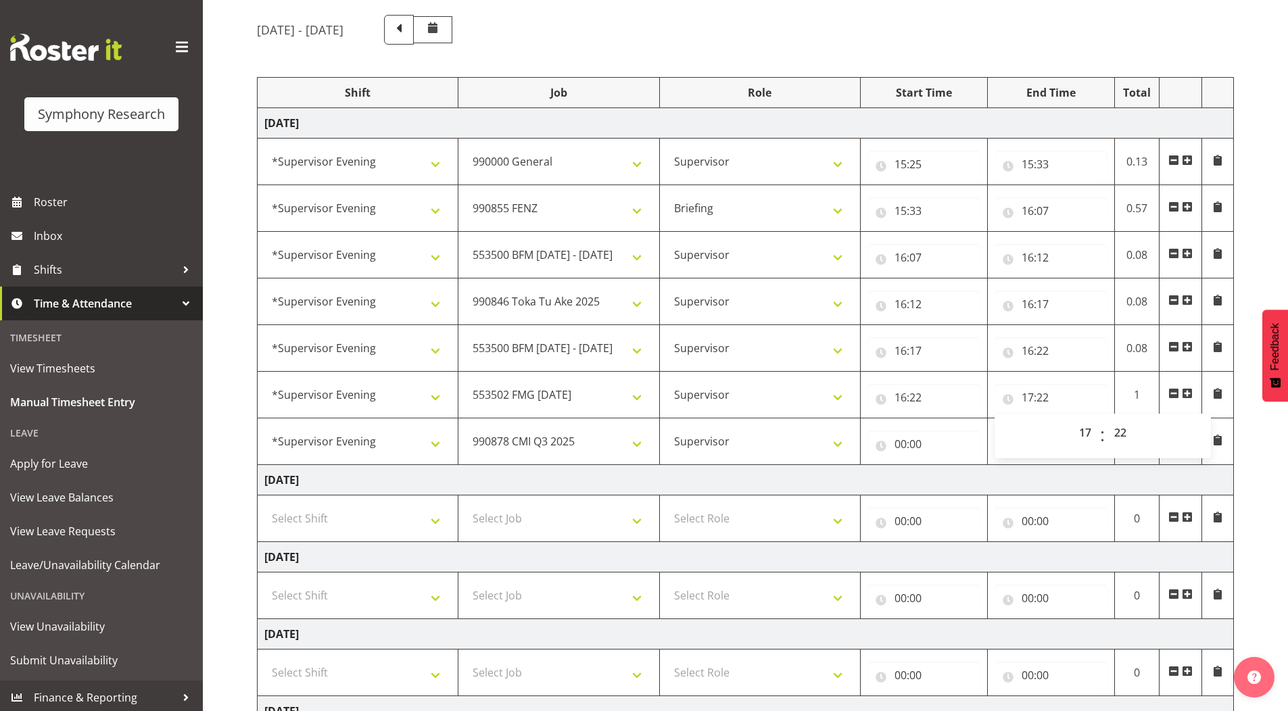
click at [1253, 429] on div "[DATE] - [DATE] Shift Job Role Start Time End Time Total [DATE] !!Weekend Resid…" at bounding box center [772, 504] width 1031 height 999
click at [904, 446] on input "00:00" at bounding box center [924, 444] width 113 height 27
click at [961, 479] on select "00 01 02 03 04 05 06 07 08 09 10 11 12 13 14 15 16 17 18 19 20 21 22 23" at bounding box center [960, 479] width 30 height 27
select select "17"
click at [945, 466] on select "00 01 02 03 04 05 06 07 08 09 10 11 12 13 14 15 16 17 18 19 20 21 22 23" at bounding box center [960, 479] width 30 height 27
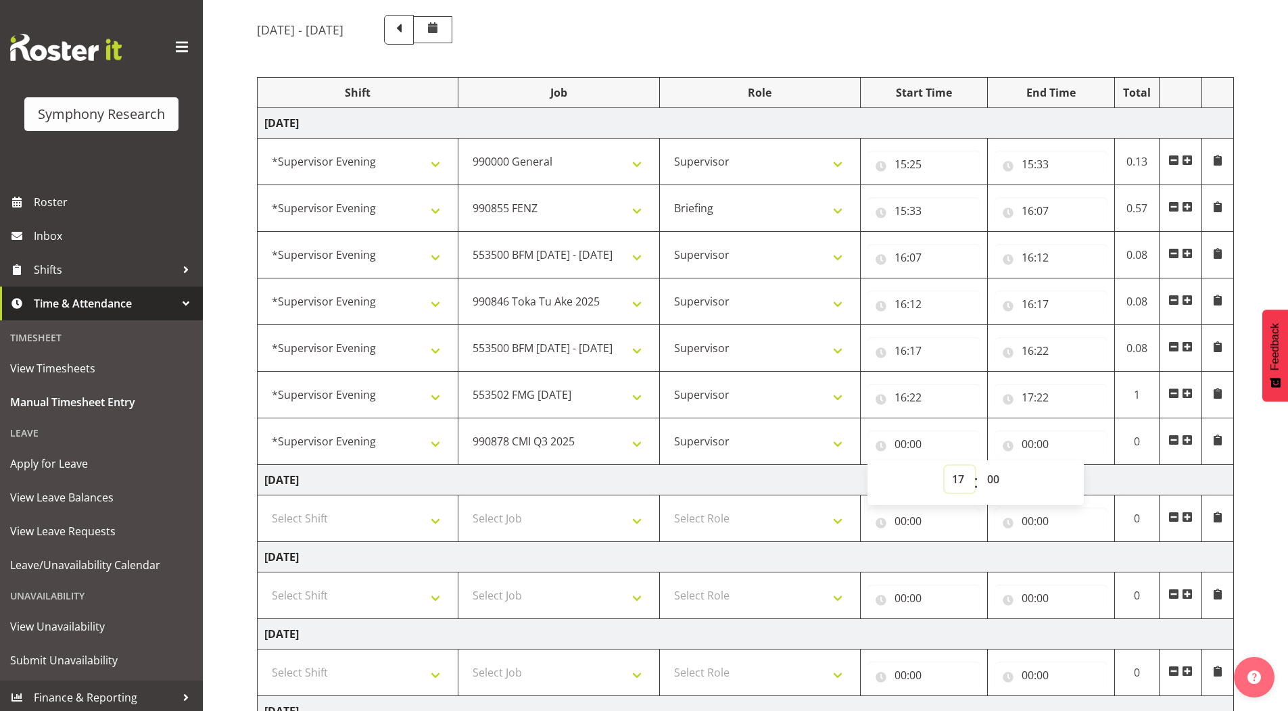
type input "17:00"
drag, startPoint x: 993, startPoint y: 480, endPoint x: 978, endPoint y: 461, distance: 24.6
click at [993, 479] on select "00 01 02 03 04 05 06 07 08 09 10 11 12 13 14 15 16 17 18 19 20 21 22 23 24 25 2…" at bounding box center [995, 479] width 30 height 27
select select "22"
click at [980, 466] on select "00 01 02 03 04 05 06 07 08 09 10 11 12 13 14 15 16 17 18 19 20 21 22 23 24 25 2…" at bounding box center [995, 479] width 30 height 27
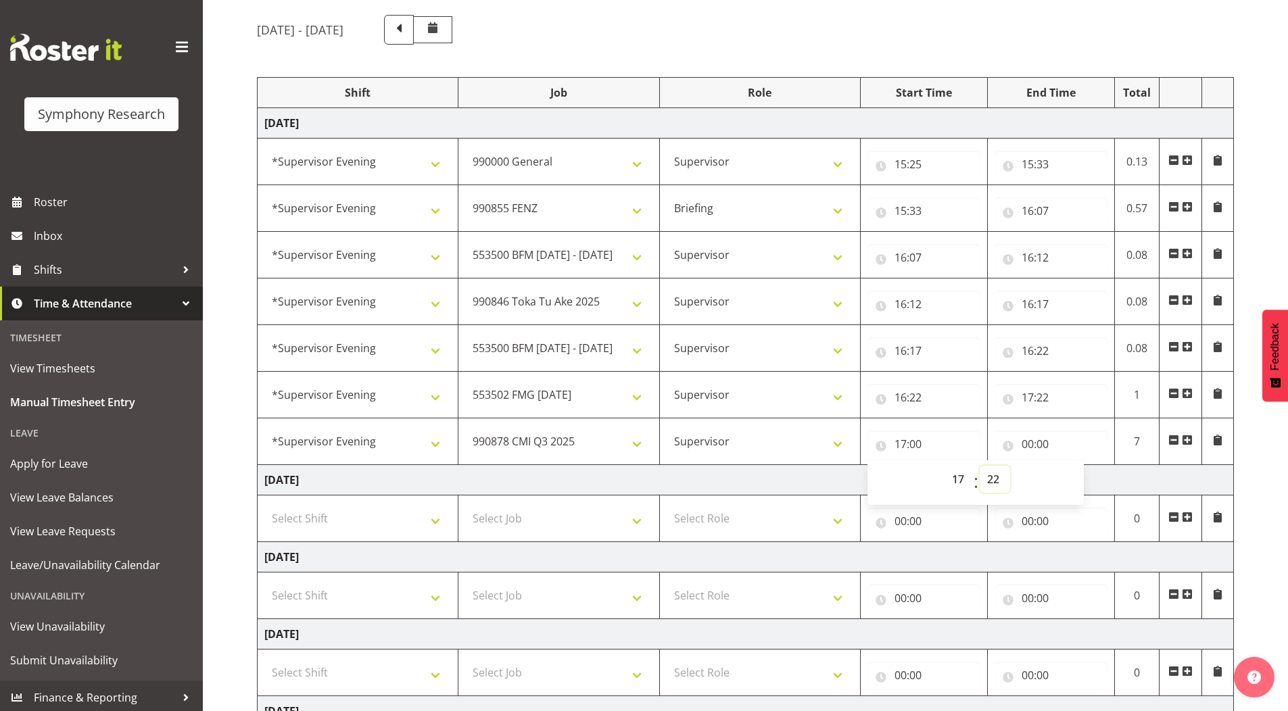
type input "17:22"
drag, startPoint x: 1023, startPoint y: 446, endPoint x: 1050, endPoint y: 476, distance: 40.2
click at [1024, 446] on input "00:00" at bounding box center [1051, 444] width 113 height 27
click at [1081, 482] on select "00 01 02 03 04 05 06 07 08 09 10 11 12 13 14 15 16 17 18 19 20 21 22 23" at bounding box center [1087, 479] width 30 height 27
select select "19"
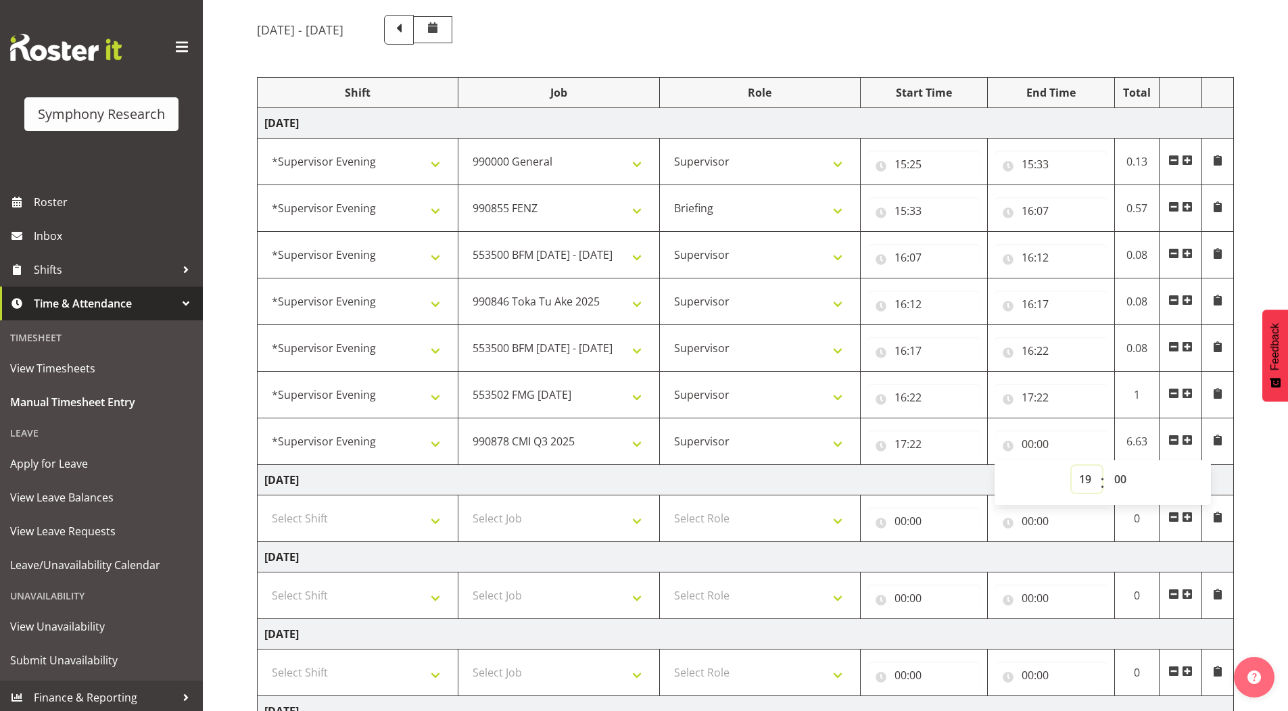
click at [1072, 466] on select "00 01 02 03 04 05 06 07 08 09 10 11 12 13 14 15 16 17 18 19 20 21 22 23" at bounding box center [1087, 479] width 30 height 27
type input "19:00"
click at [1118, 475] on select "00 01 02 03 04 05 06 07 08 09 10 11 12 13 14 15 16 17 18 19 20 21 22 23 24 25 2…" at bounding box center [1122, 479] width 30 height 27
click at [1276, 450] on div "[DATE] - [DATE] Shift Job Role Start Time End Time Total [DATE] !!Weekend Resid…" at bounding box center [772, 504] width 1031 height 999
click at [1025, 442] on input "19:00" at bounding box center [1051, 444] width 113 height 27
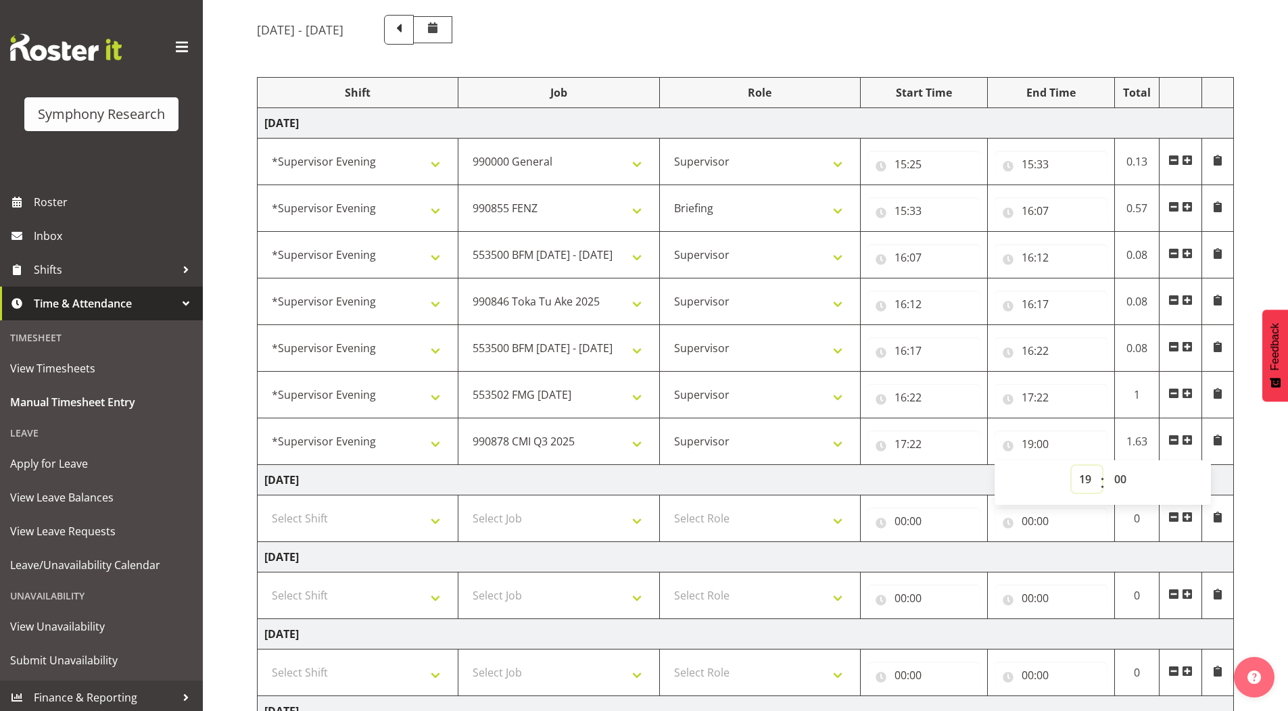
click at [1081, 477] on select "00 01 02 03 04 05 06 07 08 09 10 11 12 13 14 15 16 17 18 19 20 21 22 23" at bounding box center [1087, 479] width 30 height 27
select select "22"
click at [1072, 466] on select "00 01 02 03 04 05 06 07 08 09 10 11 12 13 14 15 16 17 18 19 20 21 22 23" at bounding box center [1087, 479] width 30 height 27
type input "22:00"
click at [1086, 484] on select "00 01 02 03 04 05 06 07 08 09 10 11 12 13 14 15 16 17 18 19 20 21 22 23" at bounding box center [1087, 479] width 30 height 27
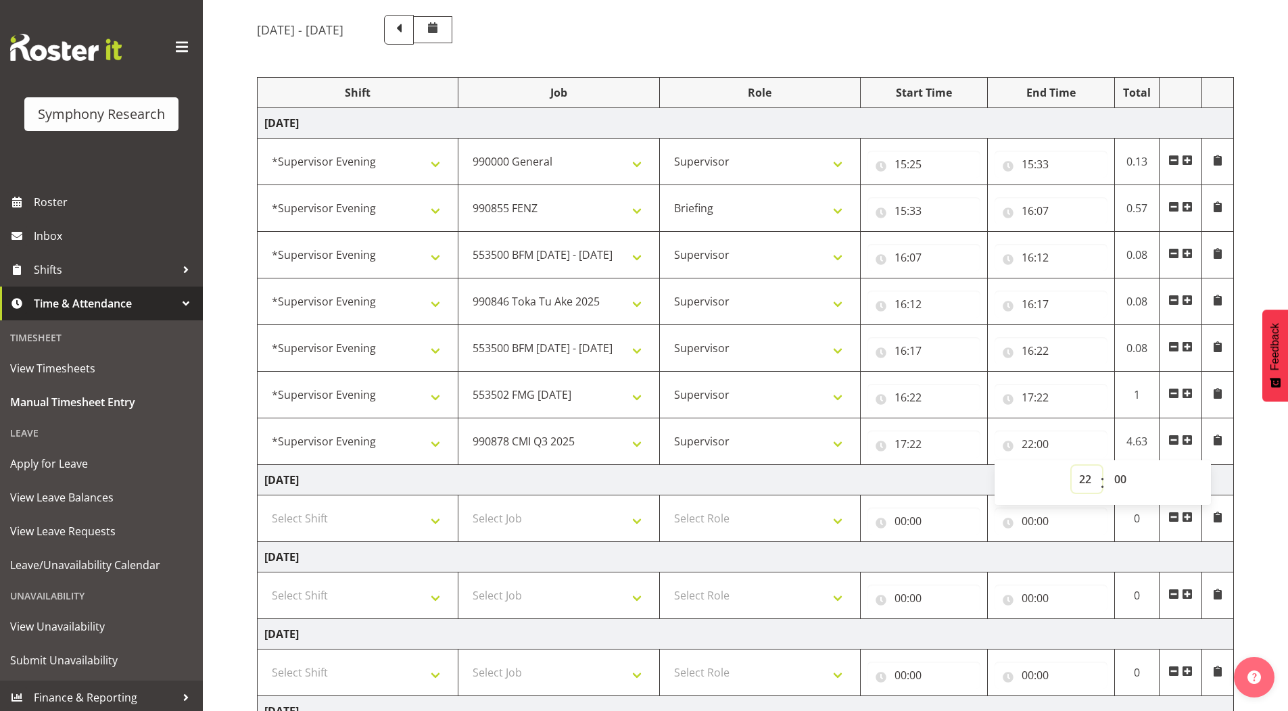
select select "20"
click at [1072, 466] on select "00 01 02 03 04 05 06 07 08 09 10 11 12 13 14 15 16 17 18 19 20 21 22 23" at bounding box center [1087, 479] width 30 height 27
type input "20:00"
click at [1258, 450] on div "[DATE] - [DATE] Shift Job Role Start Time End Time Total [DATE] !!Weekend Resid…" at bounding box center [772, 504] width 1031 height 999
click at [1190, 440] on span at bounding box center [1187, 440] width 11 height 11
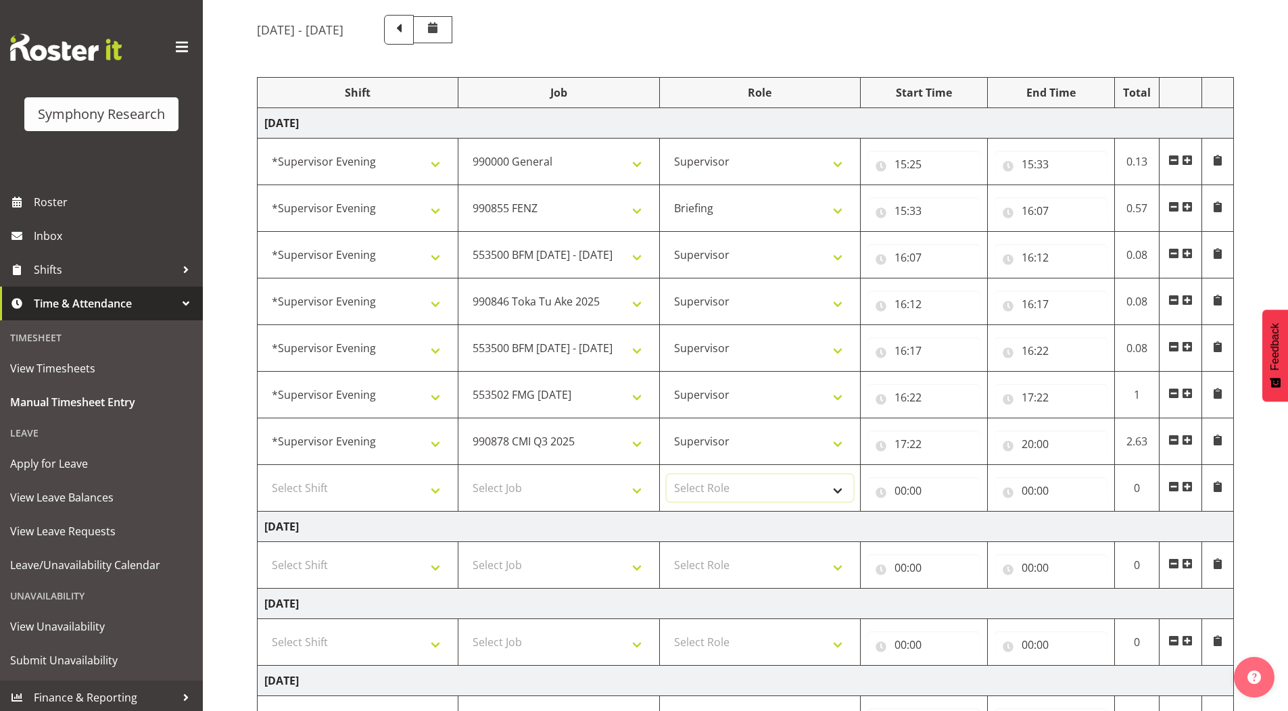
click at [678, 490] on select "Select Role Supervisor Briefing Interviewing" at bounding box center [760, 488] width 187 height 27
select select "45"
click at [667, 475] on select "Select Role Supervisor Briefing Interviewing" at bounding box center [760, 488] width 187 height 27
click at [494, 482] on select "Select Job 550060 IF Admin 553492 World Poll [GEOGRAPHIC_DATA] Wave 2 2025 5535…" at bounding box center [558, 488] width 187 height 27
select select "9636"
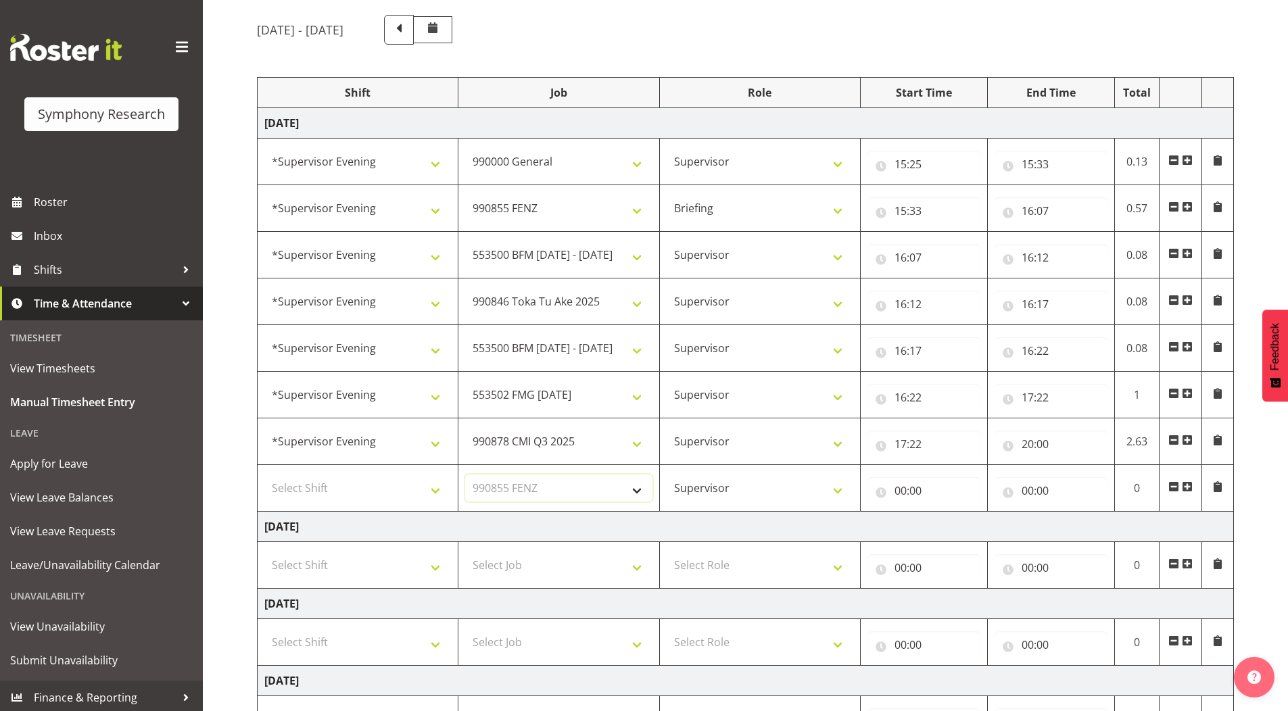
click at [465, 475] on select "Select Job 550060 IF Admin 553492 World Poll [GEOGRAPHIC_DATA] Wave 2 2025 5535…" at bounding box center [558, 488] width 187 height 27
click at [312, 485] on select "Select Shift !!Weekend Residential (Roster IT Shift Label) *Business 9/10am ~ 4…" at bounding box center [357, 488] width 187 height 27
select select "4583"
click at [264, 475] on select "Select Shift !!Weekend Residential (Roster IT Shift Label) *Business 9/10am ~ 4…" at bounding box center [357, 488] width 187 height 27
click at [901, 494] on input "00:00" at bounding box center [924, 490] width 113 height 27
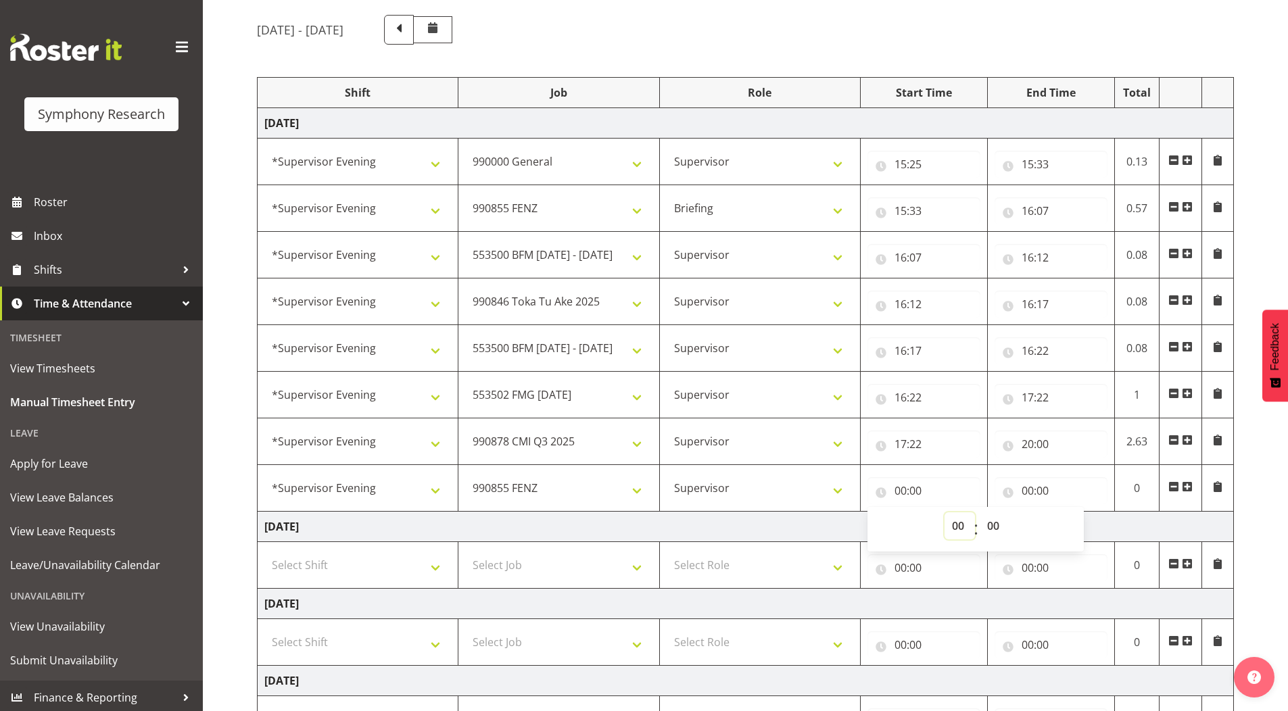
drag, startPoint x: 962, startPoint y: 529, endPoint x: 959, endPoint y: 518, distance: 11.2
click at [962, 527] on select "00 01 02 03 04 05 06 07 08 09 10 11 12 13 14 15 16 17 18 19 20 21 22 23" at bounding box center [960, 526] width 30 height 27
select select "20"
click at [945, 513] on select "00 01 02 03 04 05 06 07 08 09 10 11 12 13 14 15 16 17 18 19 20 21 22 23" at bounding box center [960, 526] width 30 height 27
type input "20:00"
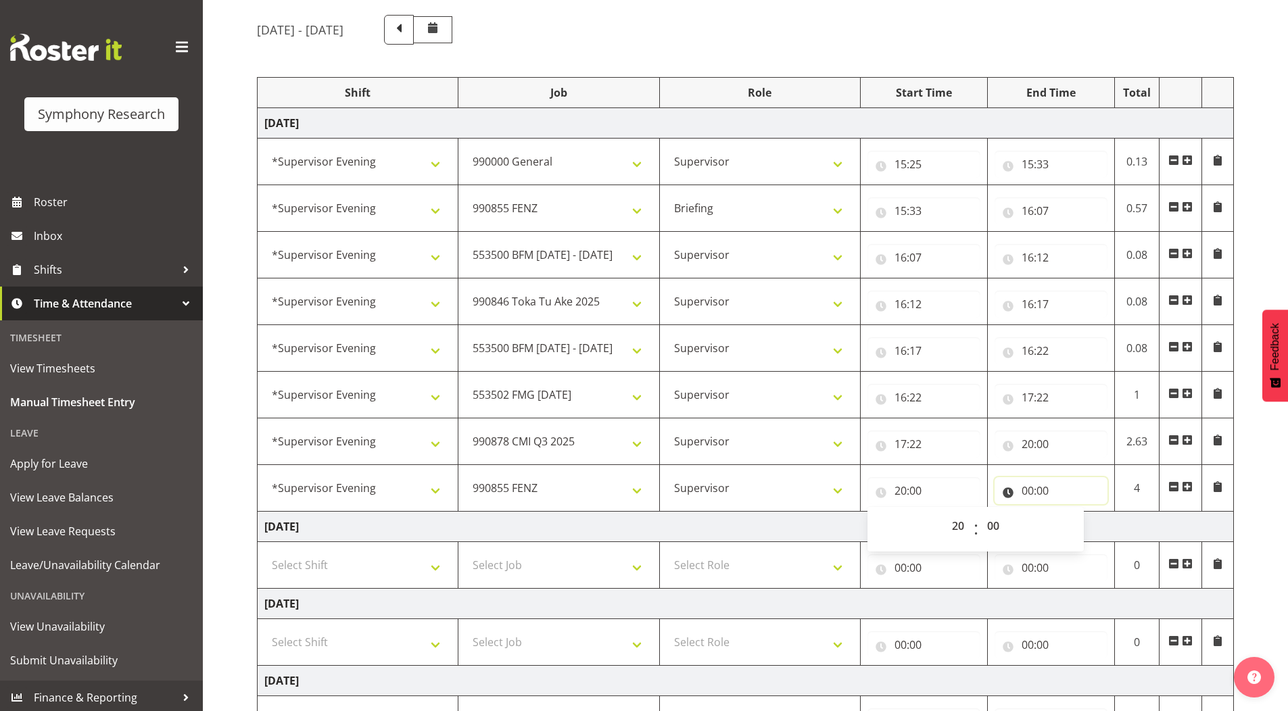
click at [1028, 489] on input "00:00" at bounding box center [1051, 490] width 113 height 27
drag, startPoint x: 1087, startPoint y: 524, endPoint x: 1063, endPoint y: 456, distance: 72.3
click at [1086, 523] on select "00 01 02 03 04 05 06 07 08 09 10 11 12 13 14 15 16 17 18 19 20 21 22 23" at bounding box center [1087, 526] width 30 height 27
select select "22"
click at [1072, 513] on select "00 01 02 03 04 05 06 07 08 09 10 11 12 13 14 15 16 17 18 19 20 21 22 23" at bounding box center [1087, 526] width 30 height 27
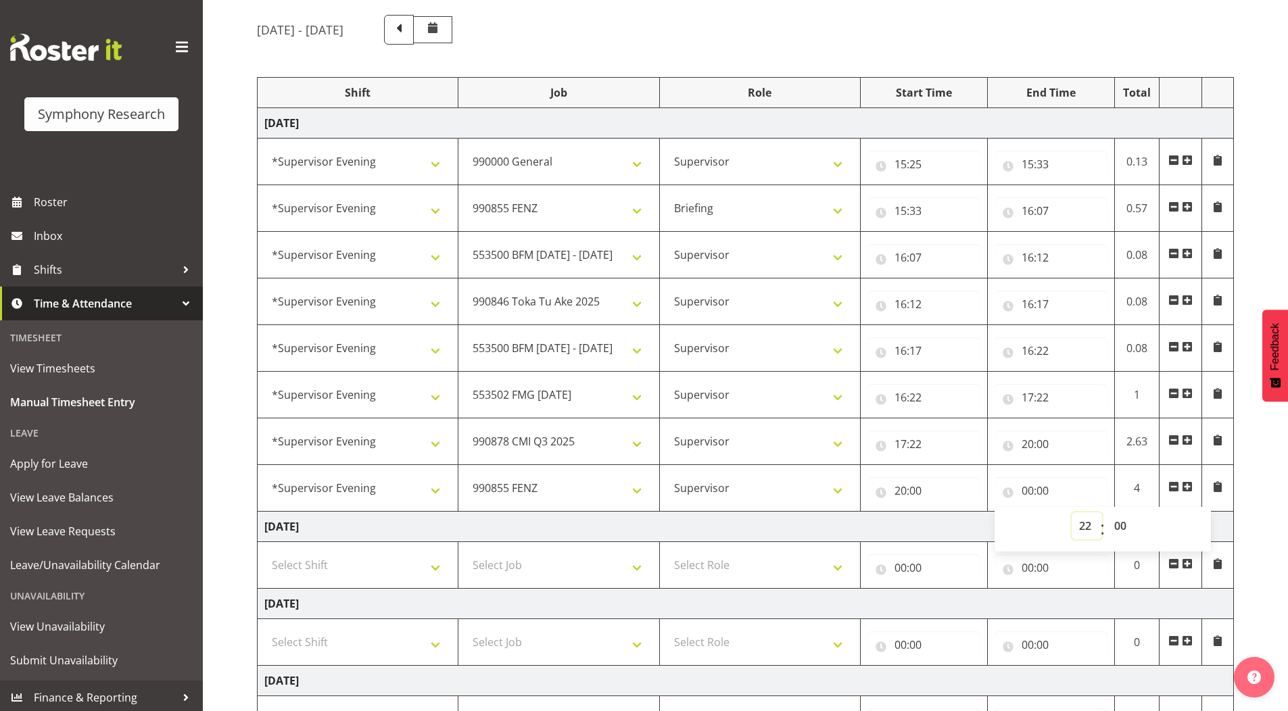
type input "22:00"
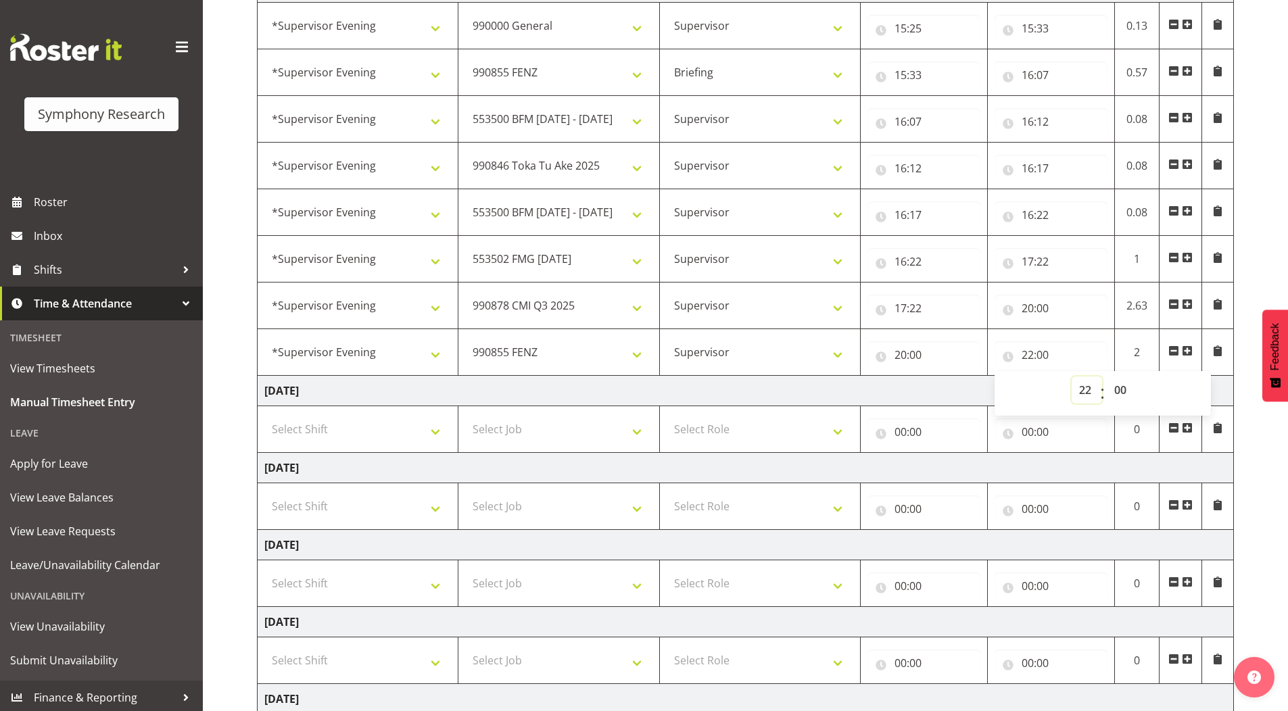
scroll to position [241, 0]
drag, startPoint x: 1119, startPoint y: 391, endPoint x: 1110, endPoint y: 390, distance: 8.2
click at [1119, 390] on select "00 01 02 03 04 05 06 07 08 09 10 11 12 13 14 15 16 17 18 19 20 21 22 23 24 25 2…" at bounding box center [1122, 390] width 30 height 27
select select "15"
click at [1107, 377] on select "00 01 02 03 04 05 06 07 08 09 10 11 12 13 14 15 16 17 18 19 20 21 22 23 24 25 2…" at bounding box center [1122, 390] width 30 height 27
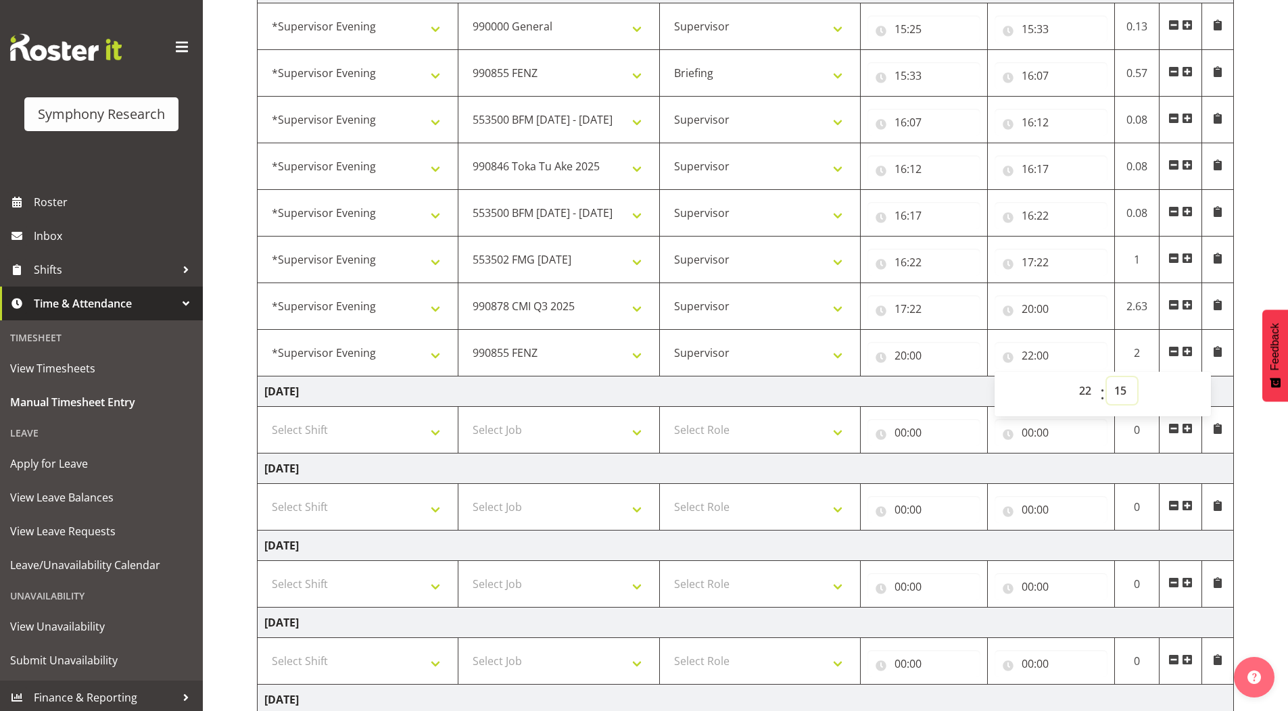
type input "22:15"
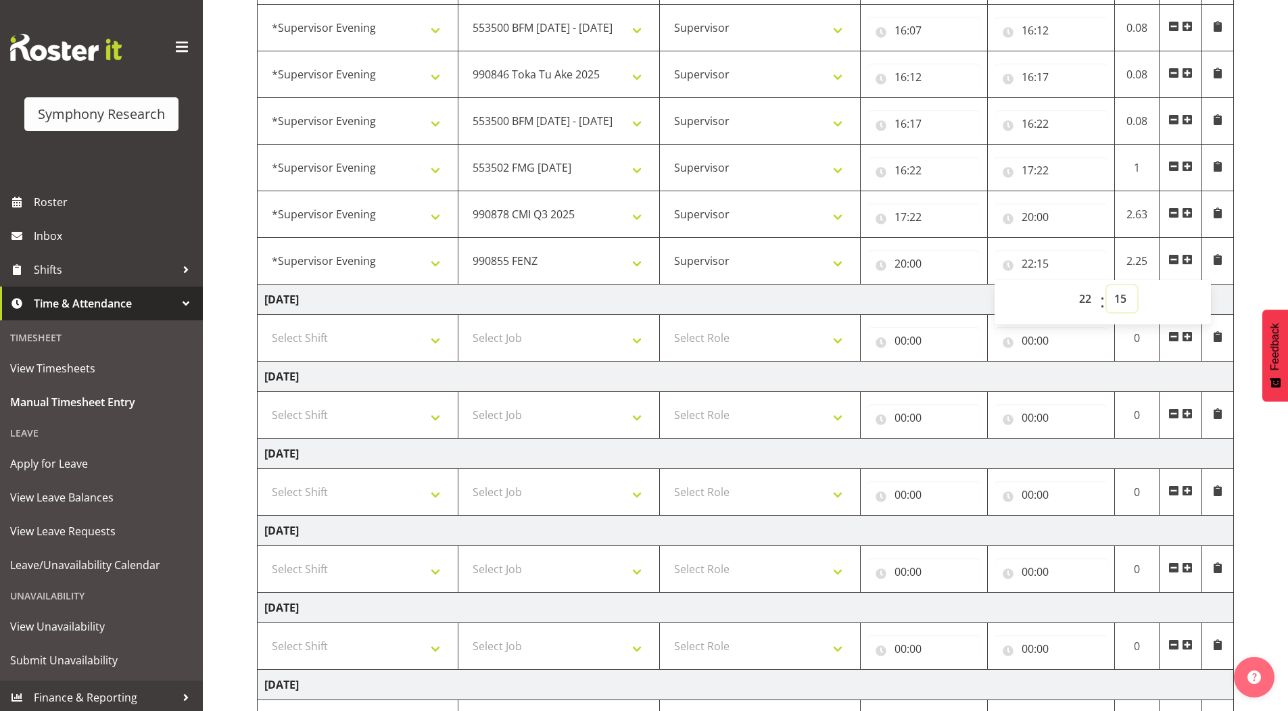
scroll to position [454, 0]
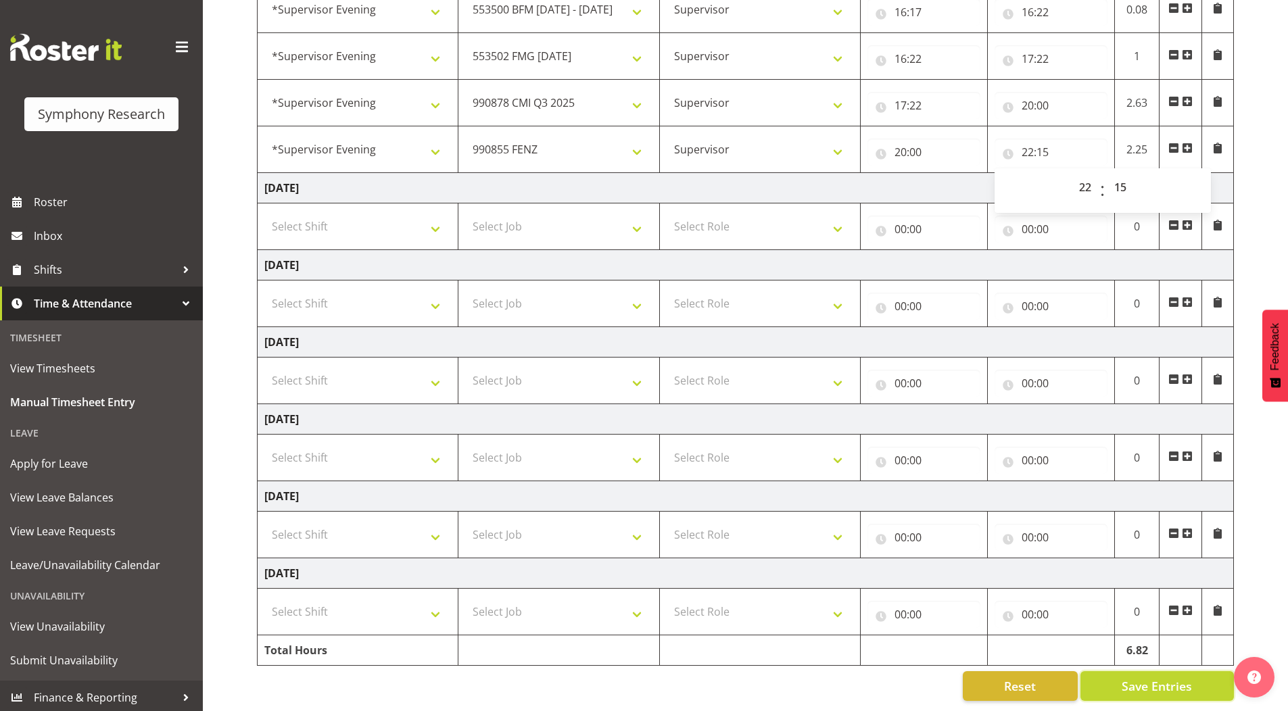
drag, startPoint x: 1157, startPoint y: 674, endPoint x: 1133, endPoint y: 565, distance: 111.6
click at [1157, 678] on span "Save Entries" at bounding box center [1157, 687] width 70 height 18
